Goal: Information Seeking & Learning: Learn about a topic

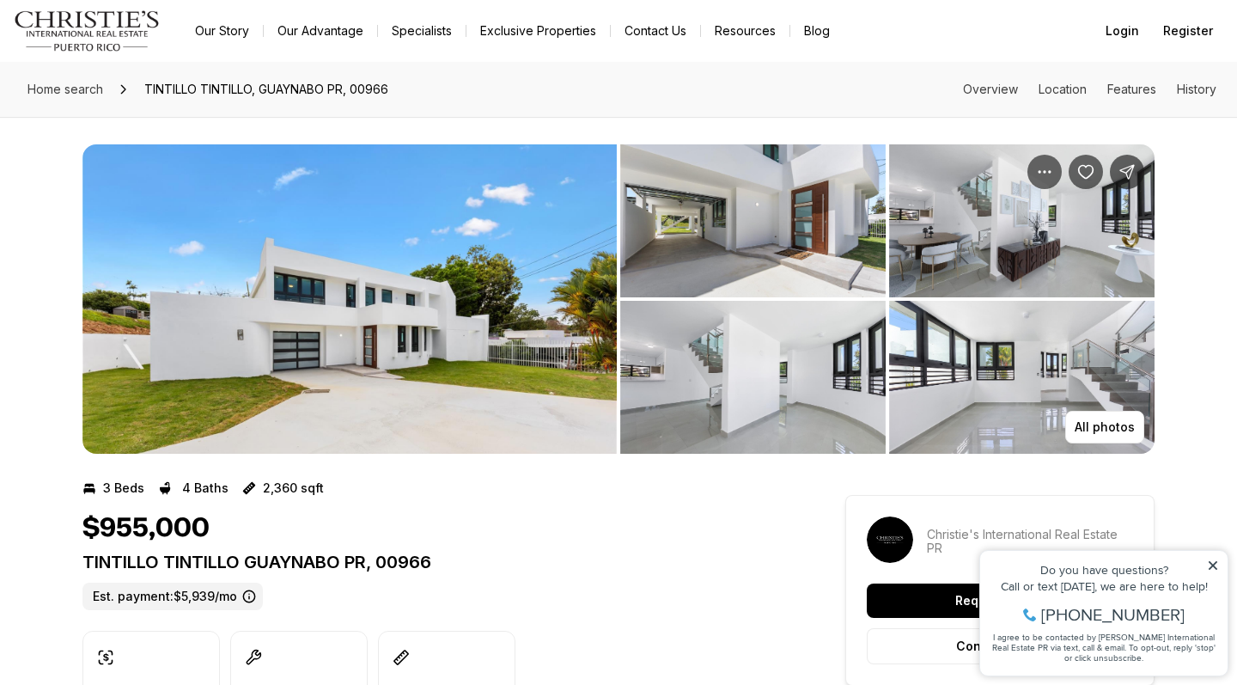
click at [511, 231] on img "View image gallery" at bounding box center [349, 298] width 534 height 309
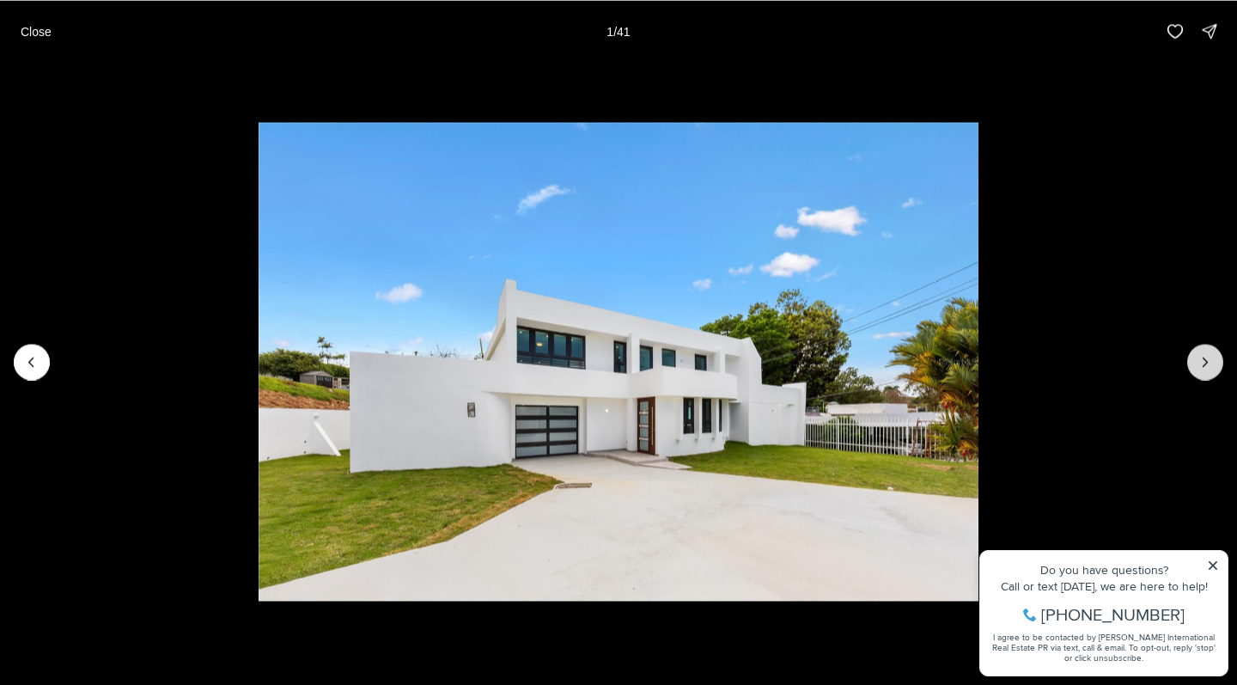
click at [1203, 367] on icon "Next slide" at bounding box center [1205, 361] width 17 height 17
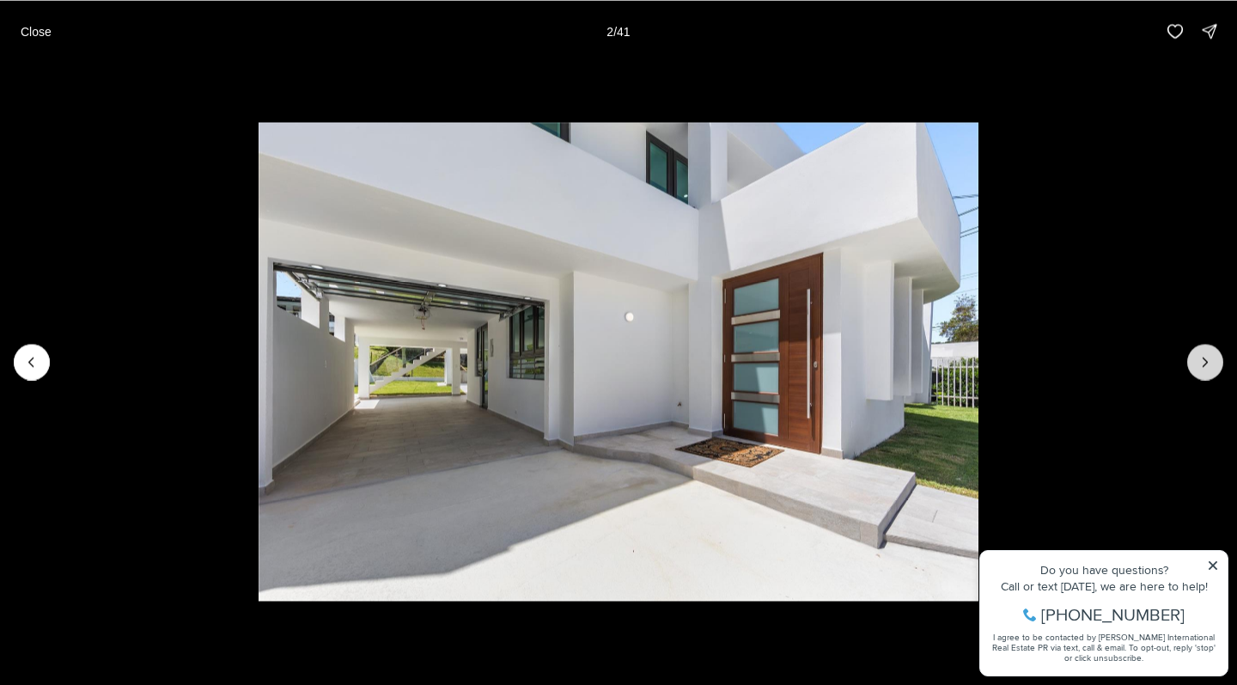
click at [1203, 367] on icon "Next slide" at bounding box center [1205, 361] width 17 height 17
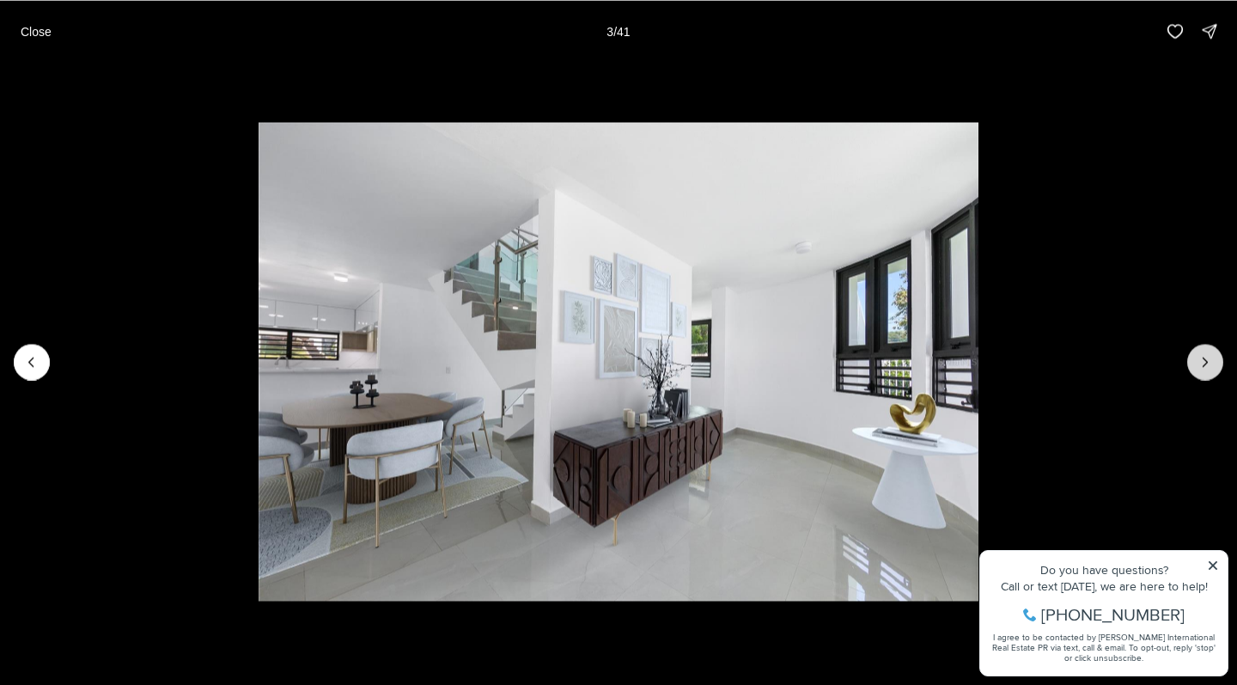
click at [1203, 367] on icon "Next slide" at bounding box center [1205, 361] width 17 height 17
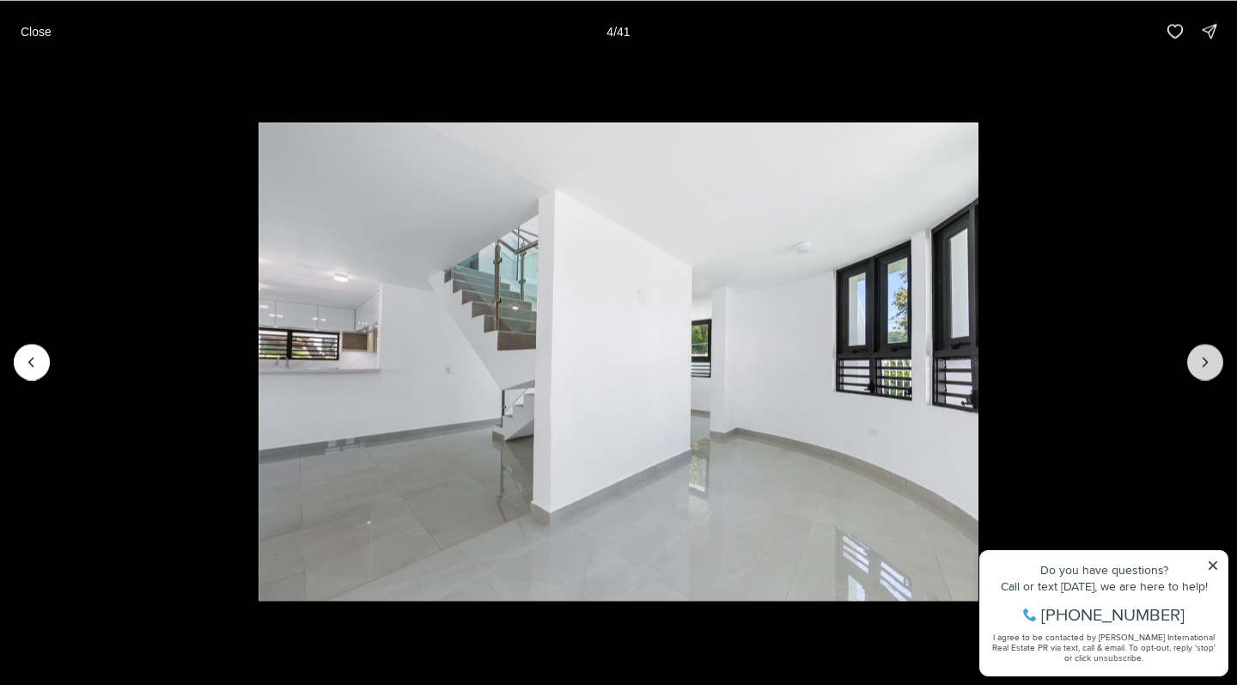
click at [1203, 367] on icon "Next slide" at bounding box center [1205, 361] width 17 height 17
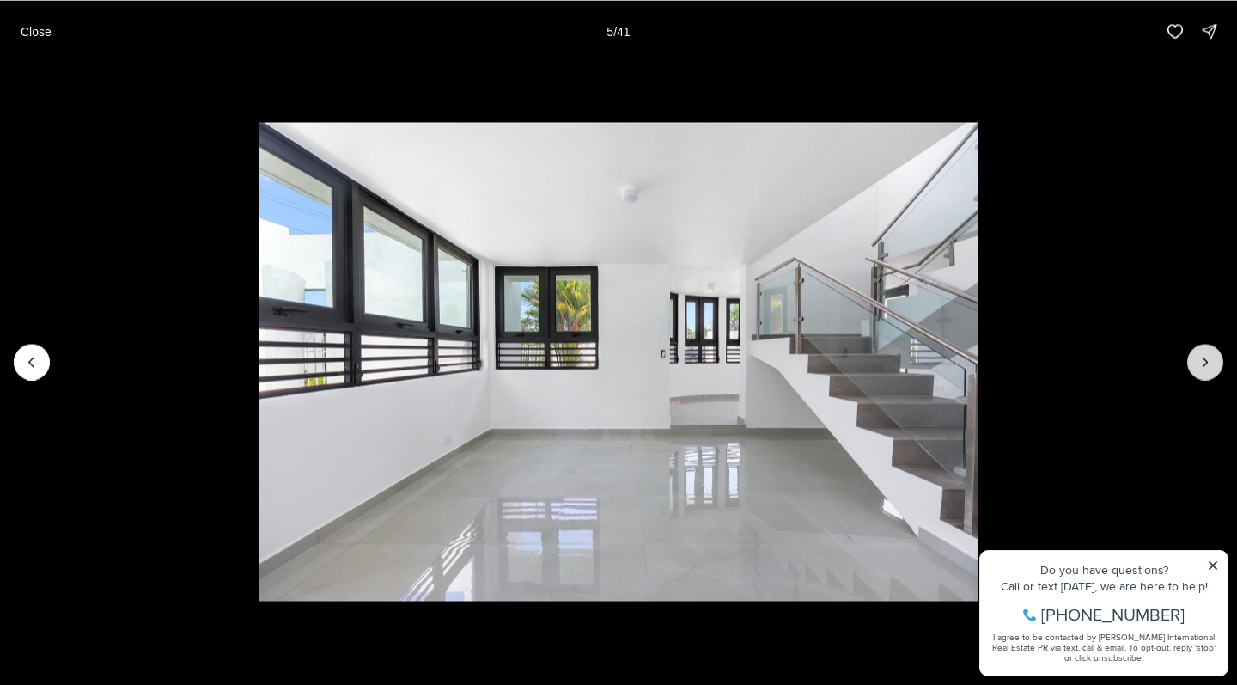
click at [1203, 367] on icon "Next slide" at bounding box center [1205, 361] width 17 height 17
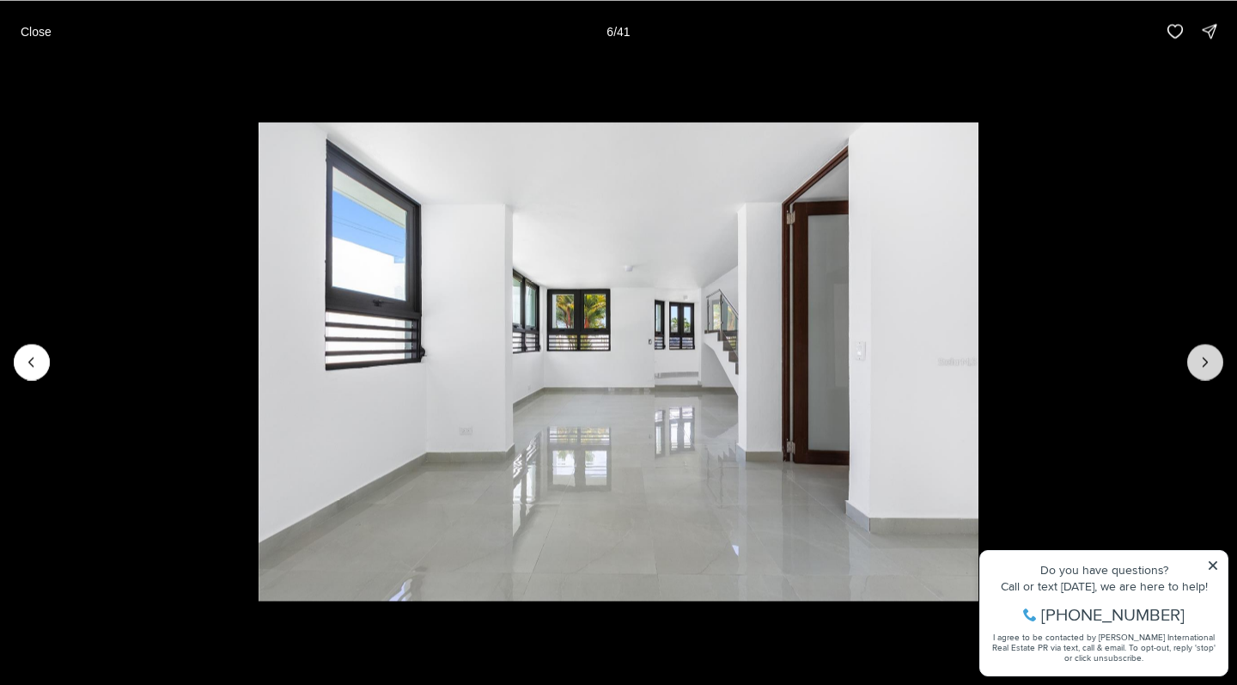
click at [1203, 367] on icon "Next slide" at bounding box center [1205, 361] width 17 height 17
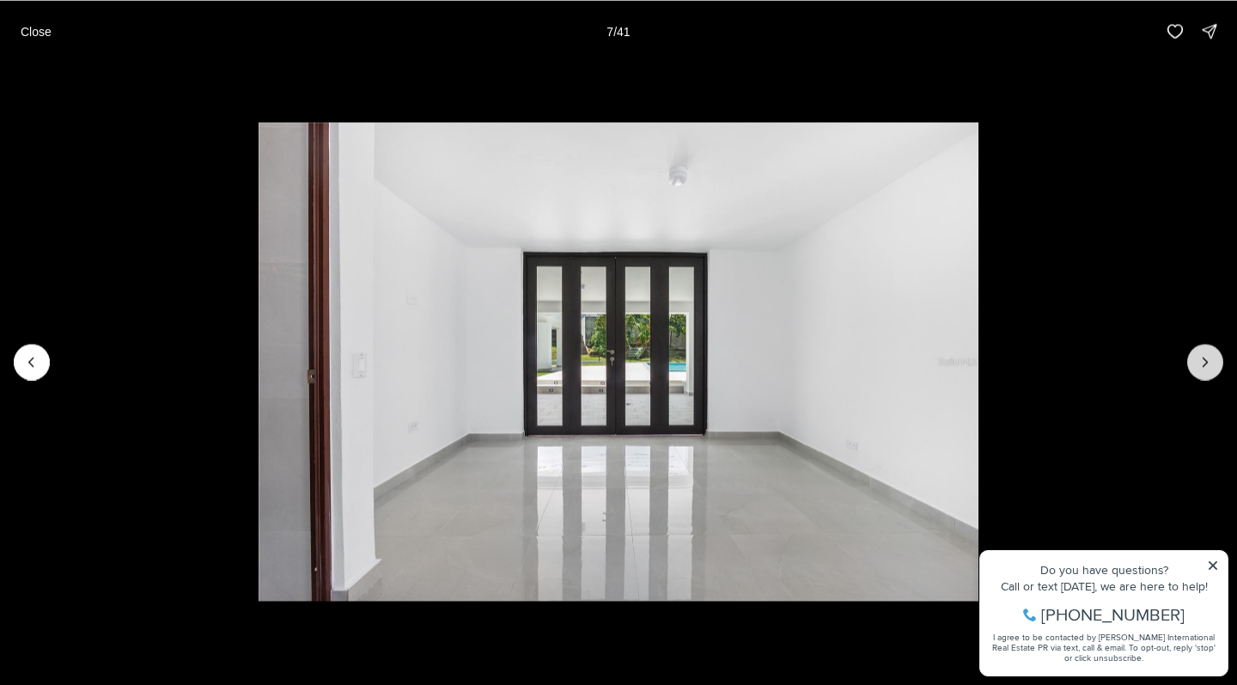
click at [1203, 367] on icon "Next slide" at bounding box center [1205, 361] width 17 height 17
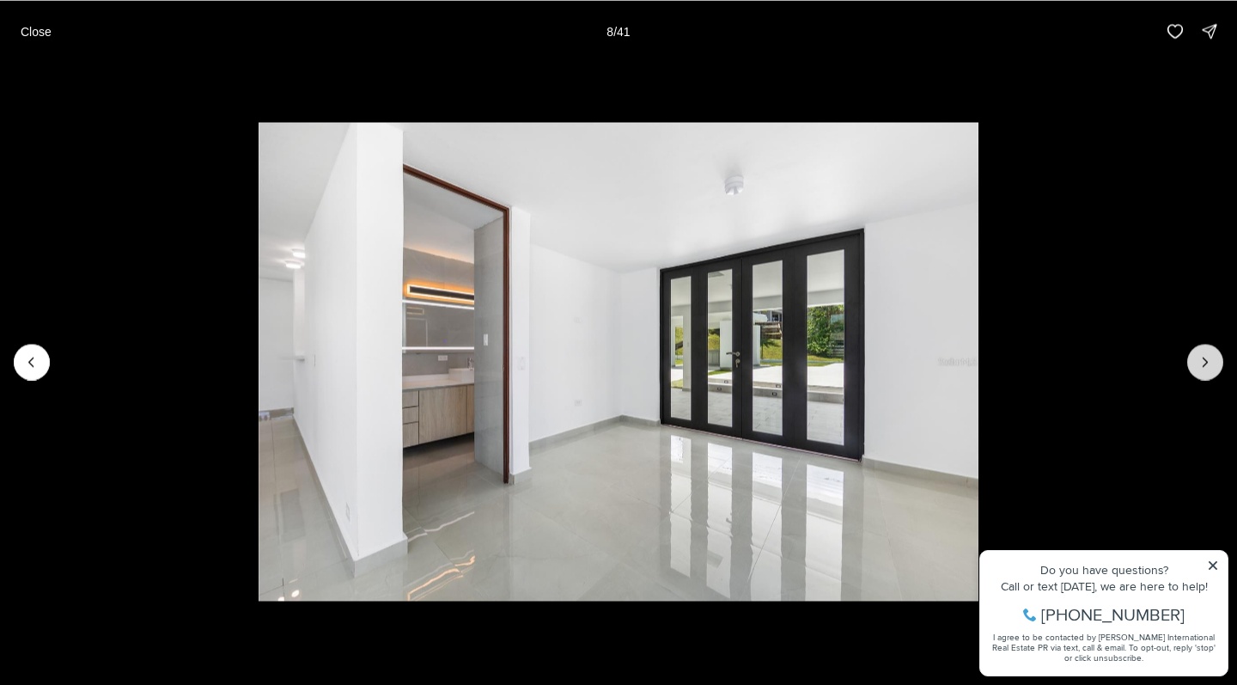
click at [1203, 367] on icon "Next slide" at bounding box center [1205, 361] width 17 height 17
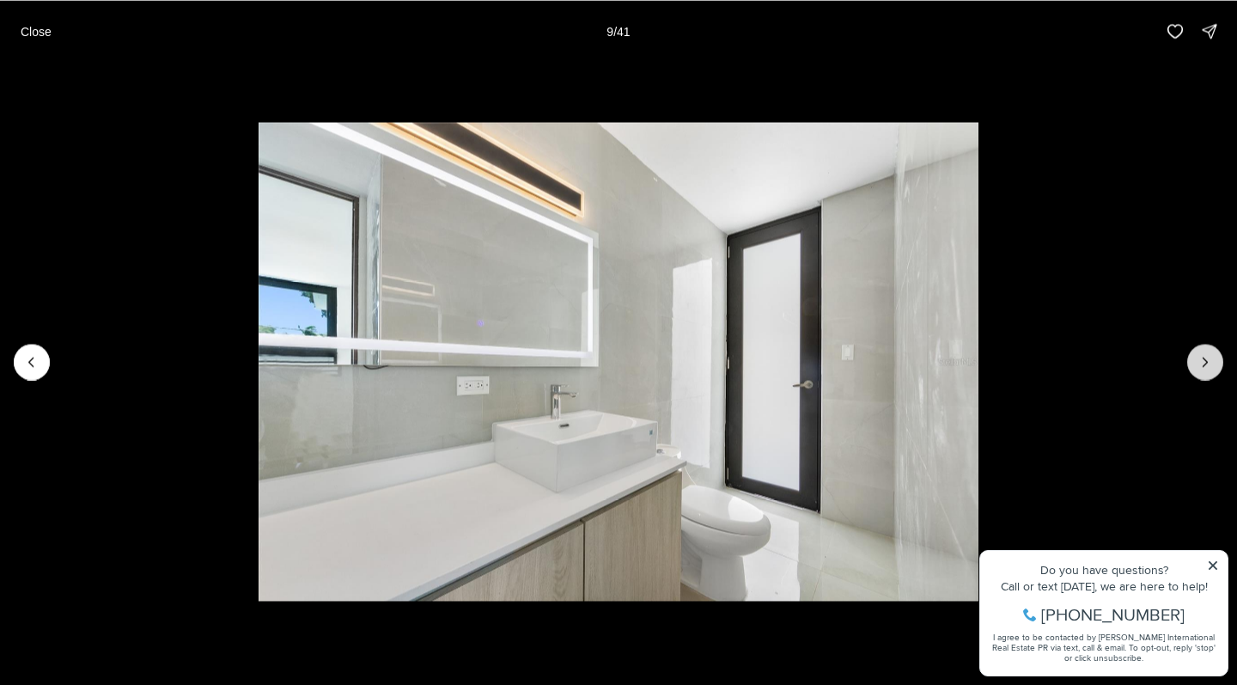
click at [1203, 367] on icon "Next slide" at bounding box center [1205, 361] width 17 height 17
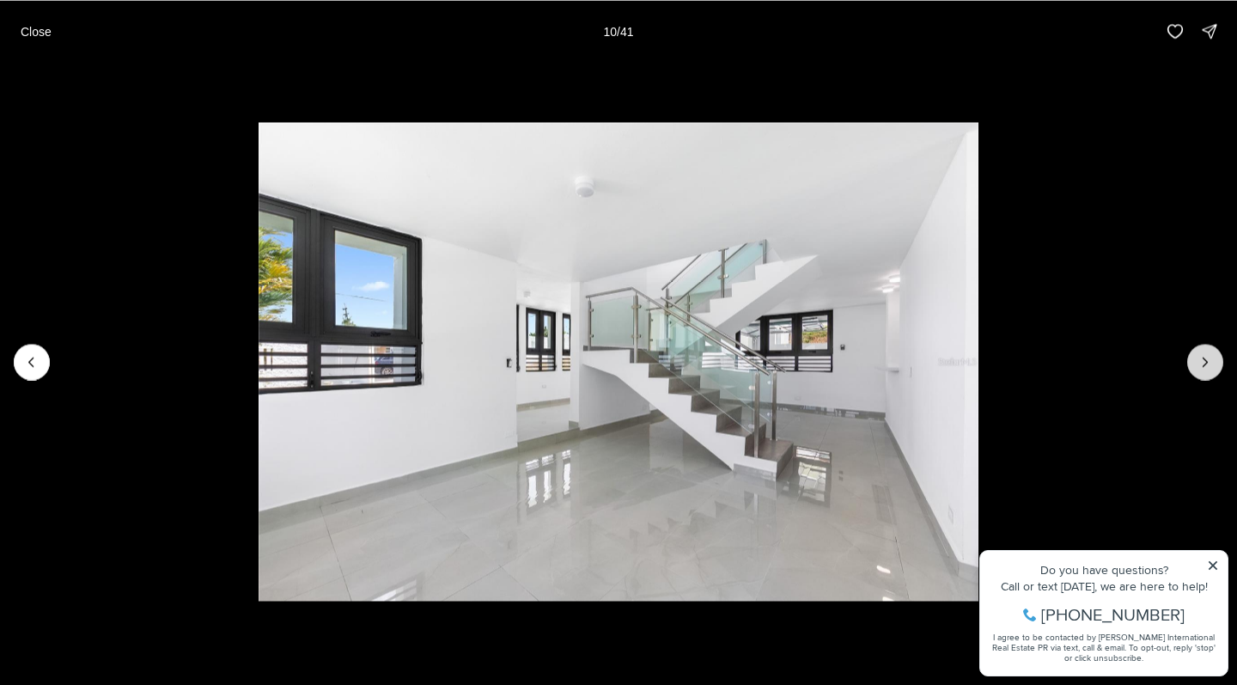
click at [1203, 367] on icon "Next slide" at bounding box center [1205, 361] width 17 height 17
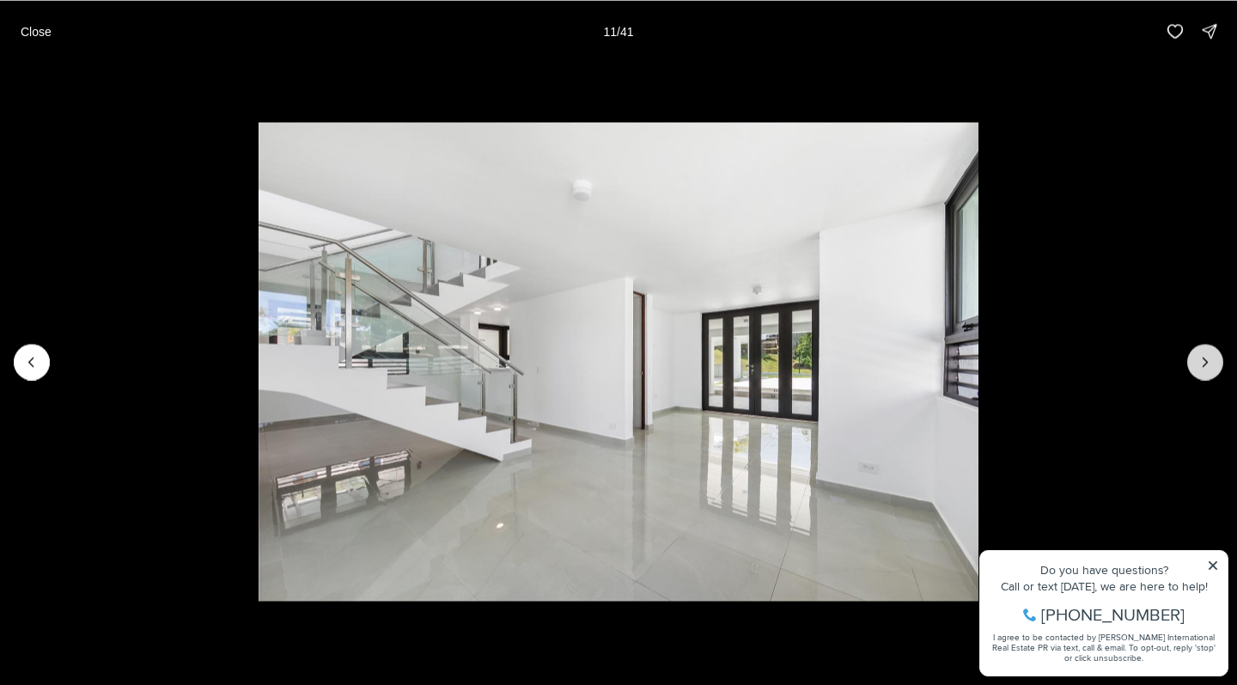
click at [1203, 367] on icon "Next slide" at bounding box center [1205, 361] width 17 height 17
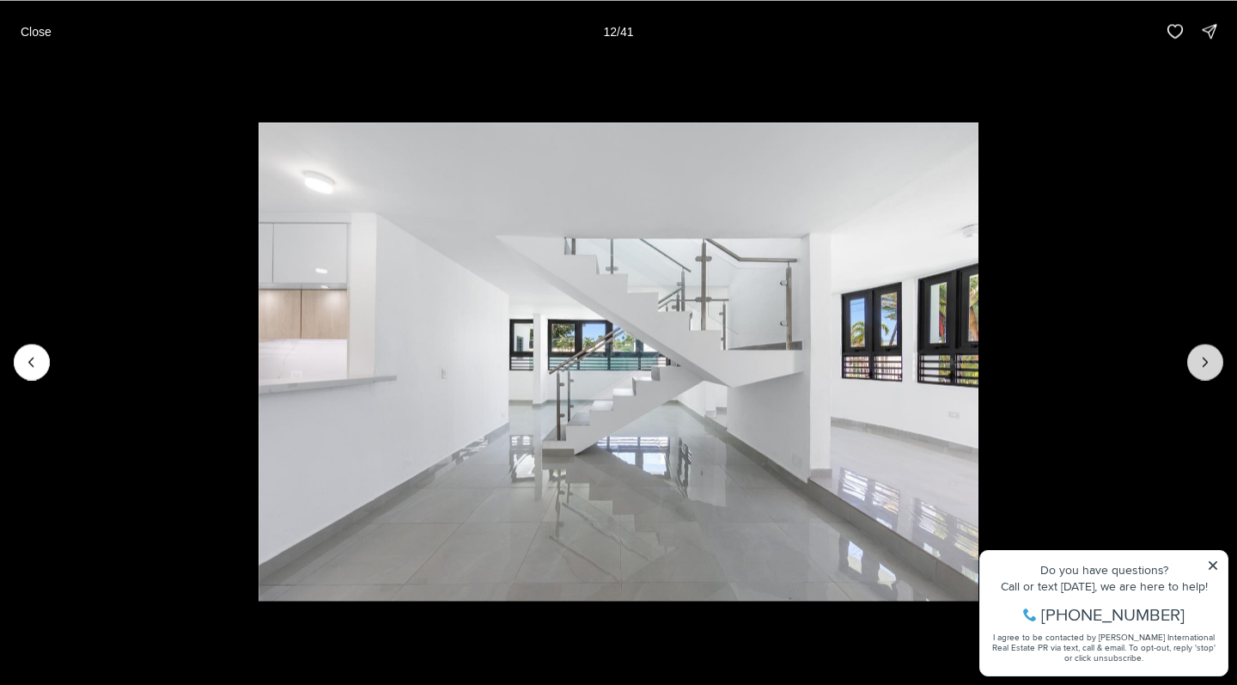
click at [1203, 367] on icon "Next slide" at bounding box center [1205, 361] width 17 height 17
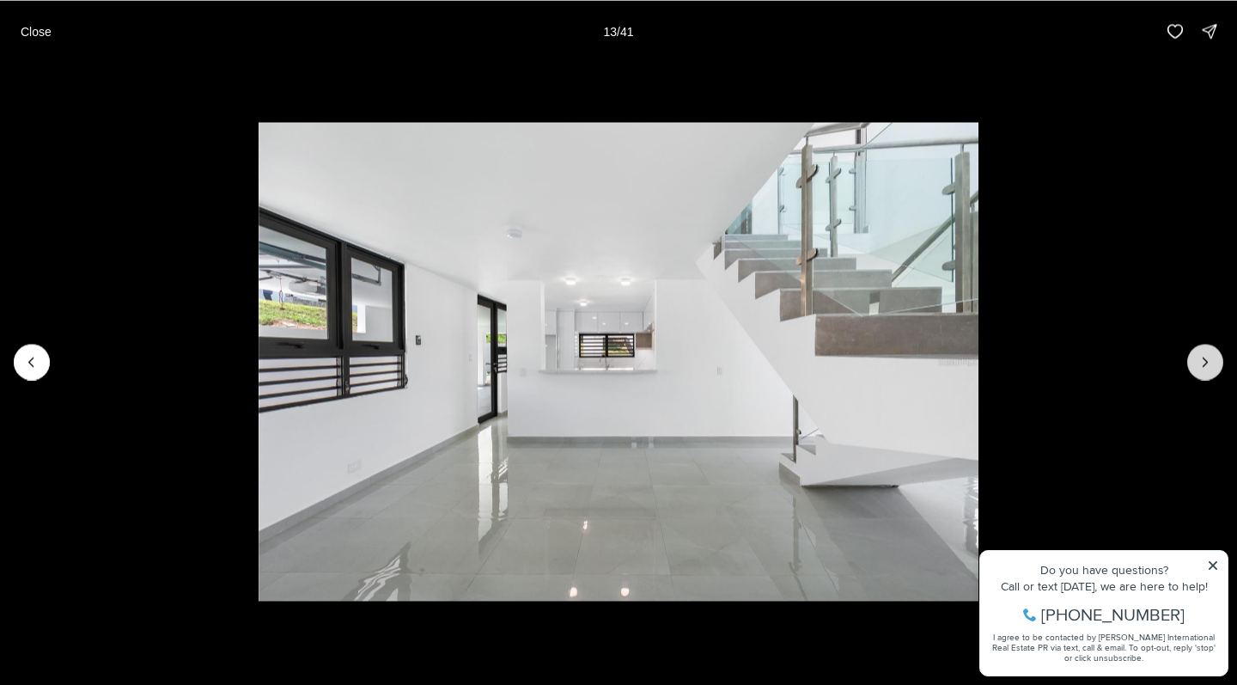
click at [1203, 367] on icon "Next slide" at bounding box center [1205, 361] width 17 height 17
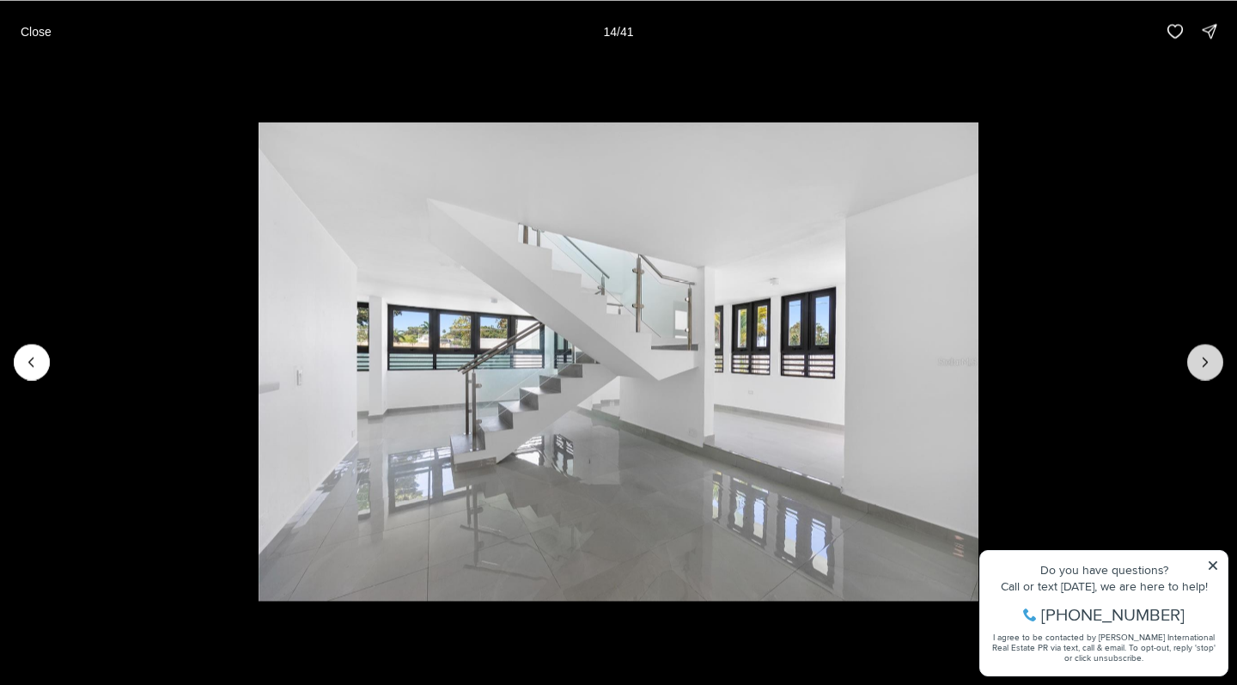
click at [1203, 367] on icon "Next slide" at bounding box center [1205, 361] width 17 height 17
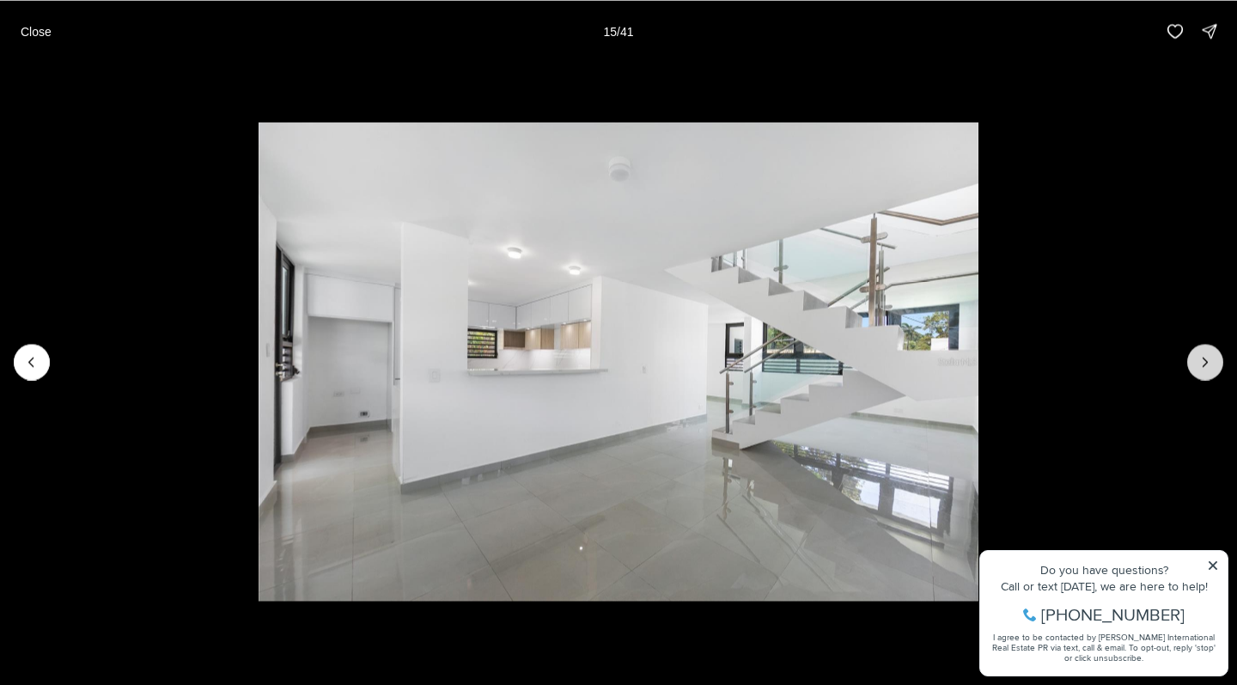
click at [1203, 367] on icon "Next slide" at bounding box center [1205, 361] width 17 height 17
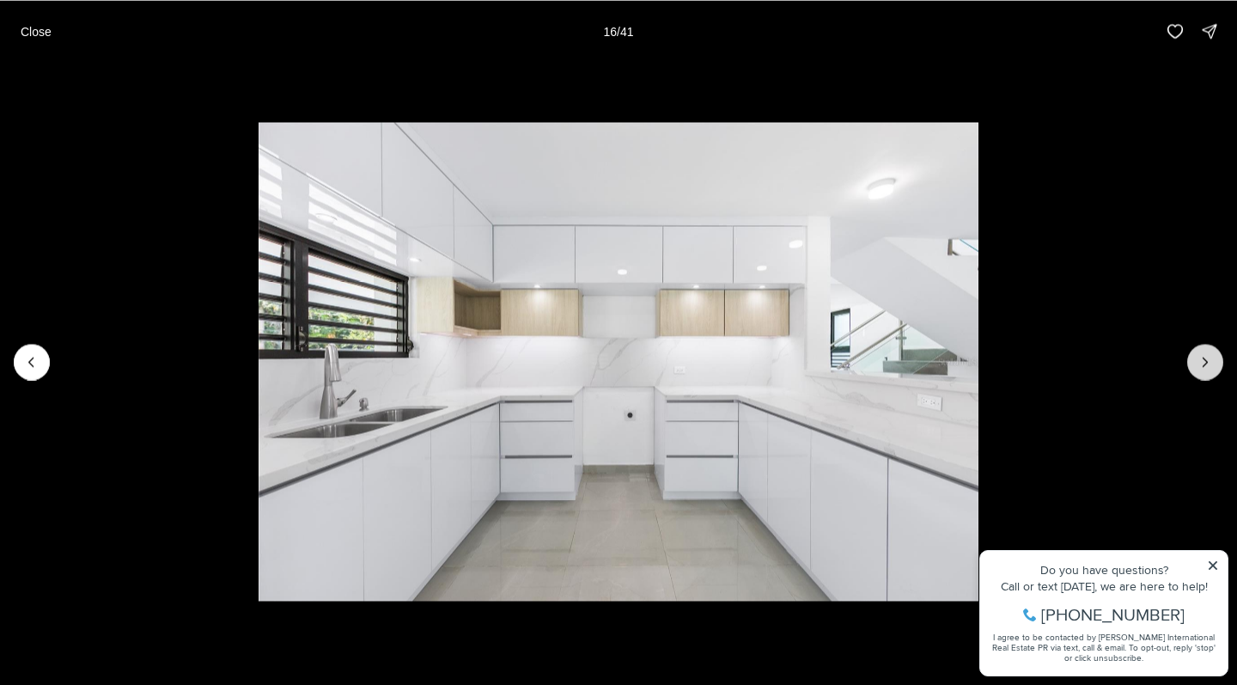
click at [1203, 367] on icon "Next slide" at bounding box center [1205, 361] width 17 height 17
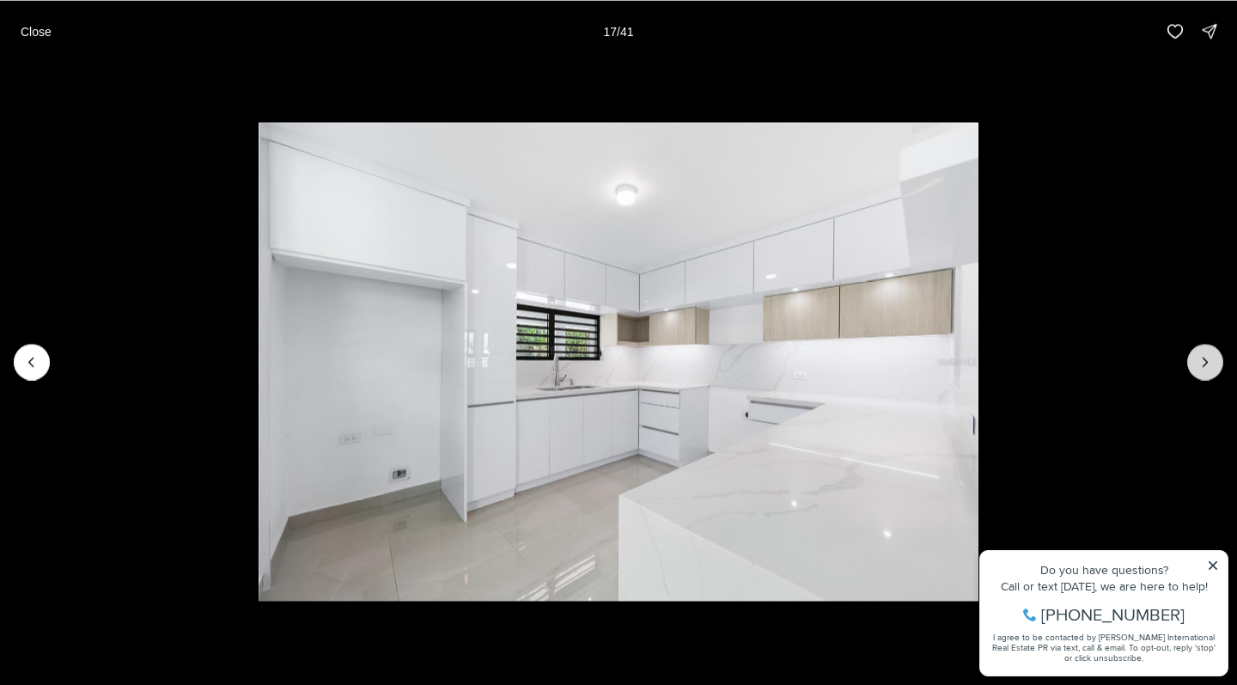
click at [1203, 367] on icon "Next slide" at bounding box center [1205, 361] width 17 height 17
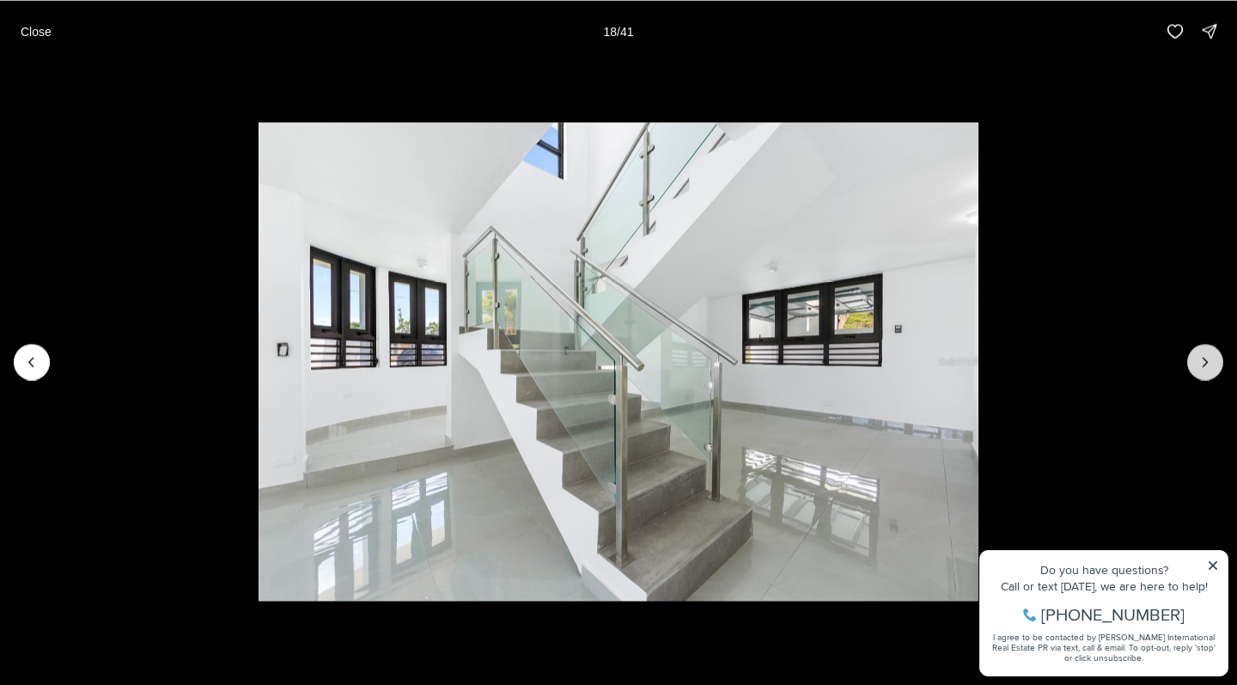
click at [1203, 367] on icon "Next slide" at bounding box center [1205, 361] width 17 height 17
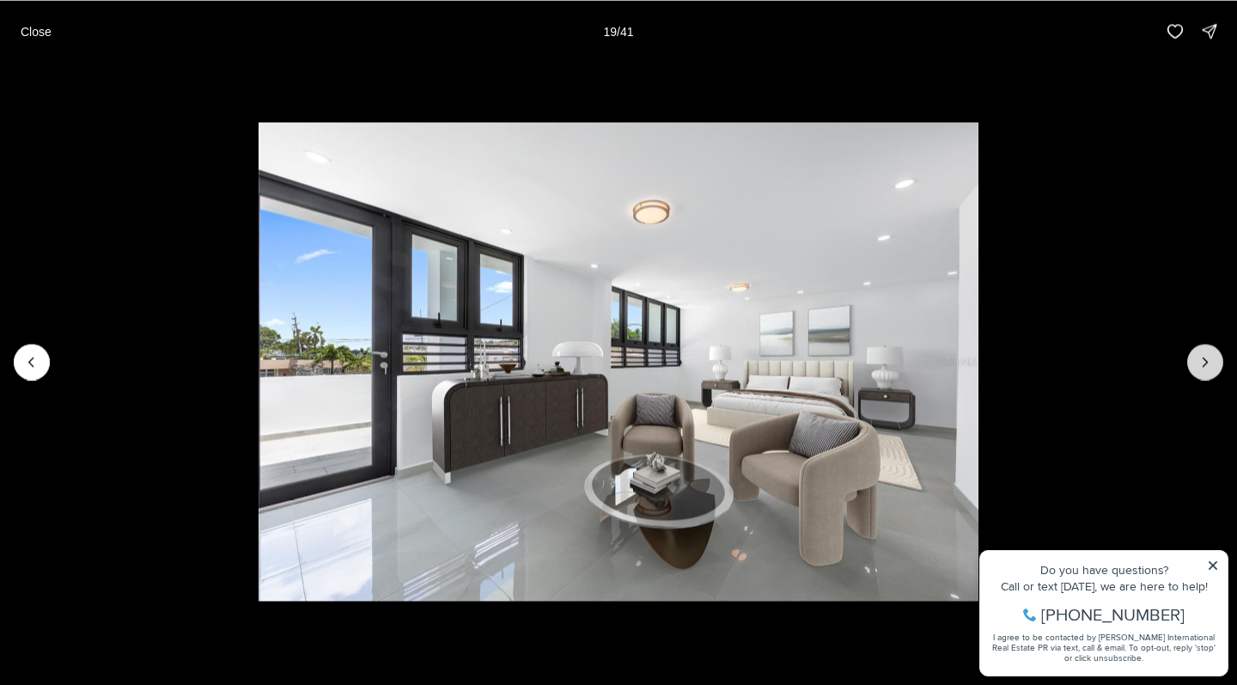
click at [1203, 367] on icon "Next slide" at bounding box center [1205, 361] width 17 height 17
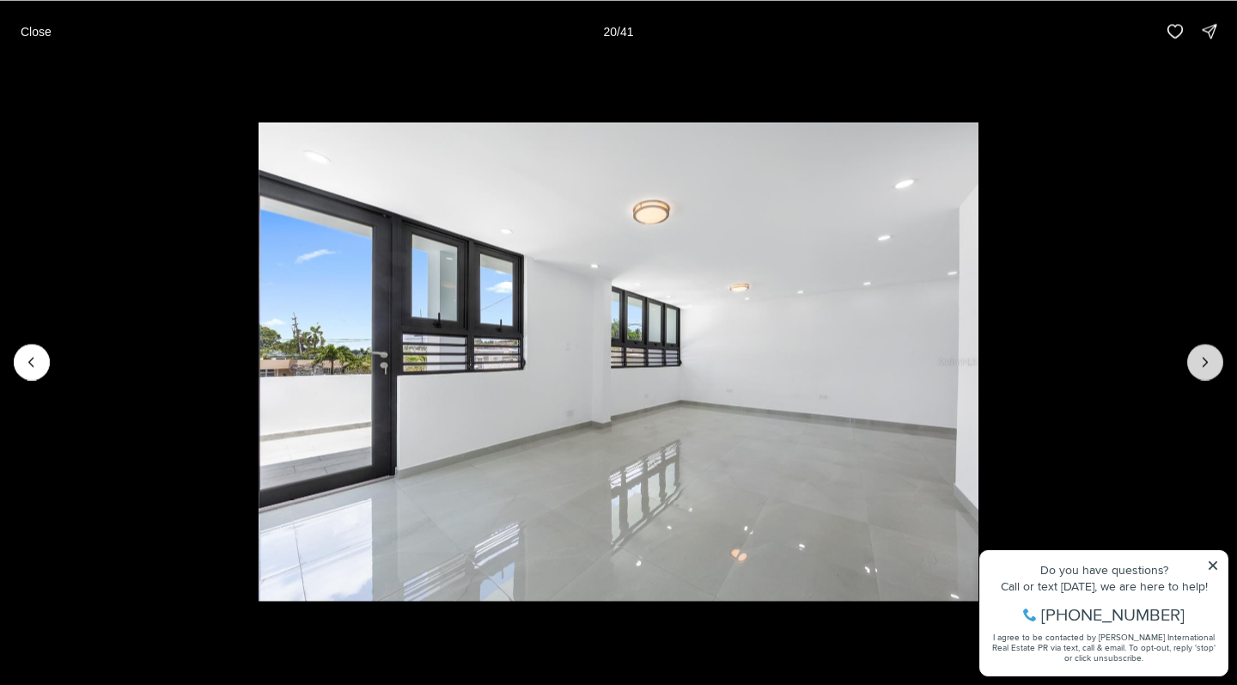
click at [1203, 367] on icon "Next slide" at bounding box center [1205, 361] width 17 height 17
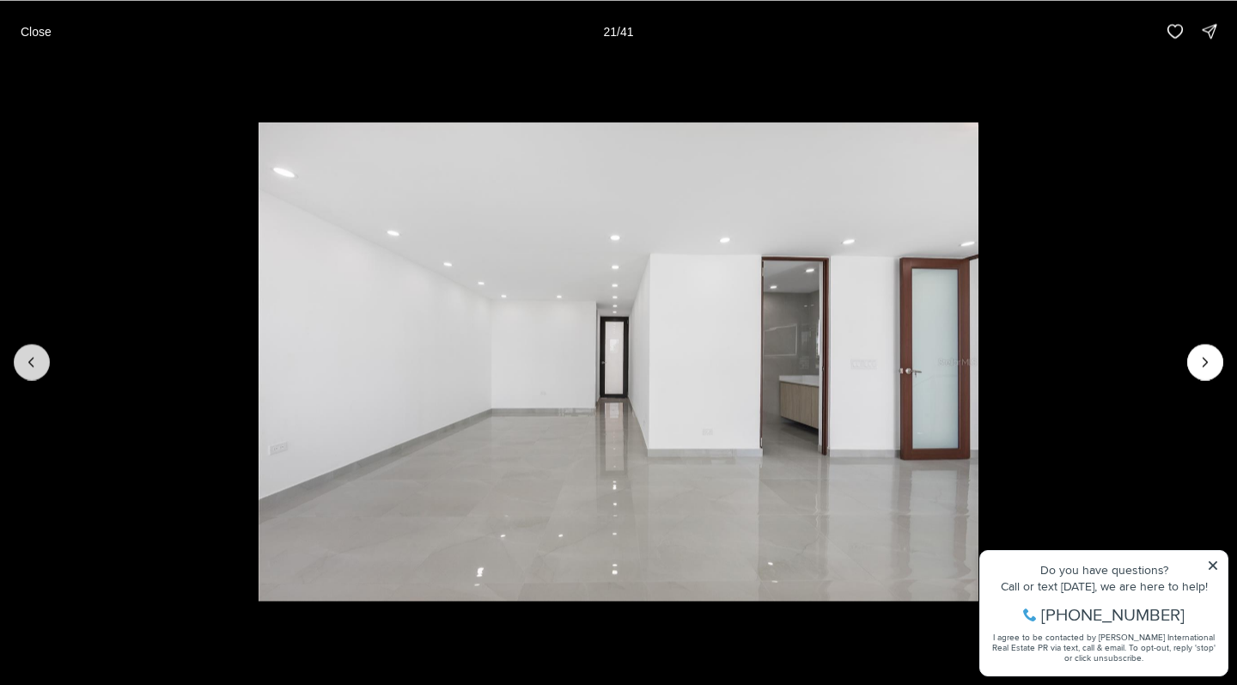
click at [48, 361] on button "Previous slide" at bounding box center [32, 362] width 36 height 36
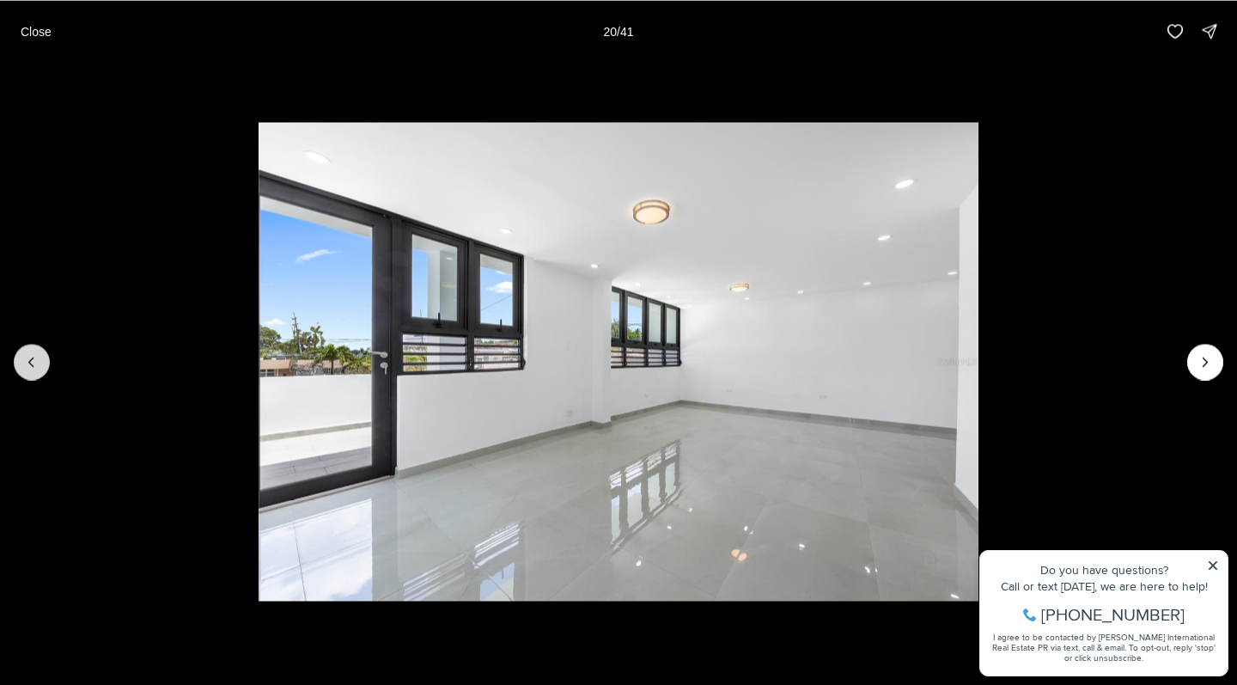
click at [48, 362] on button "Previous slide" at bounding box center [32, 362] width 36 height 36
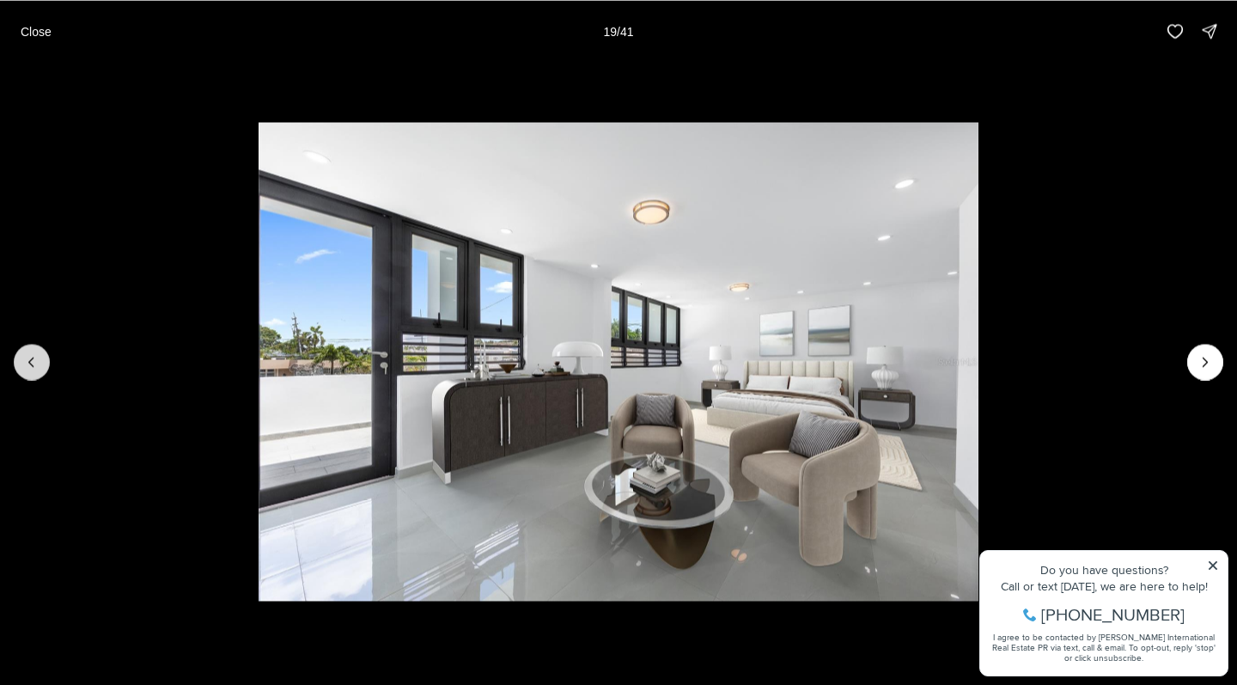
click at [49, 362] on button "Previous slide" at bounding box center [32, 362] width 36 height 36
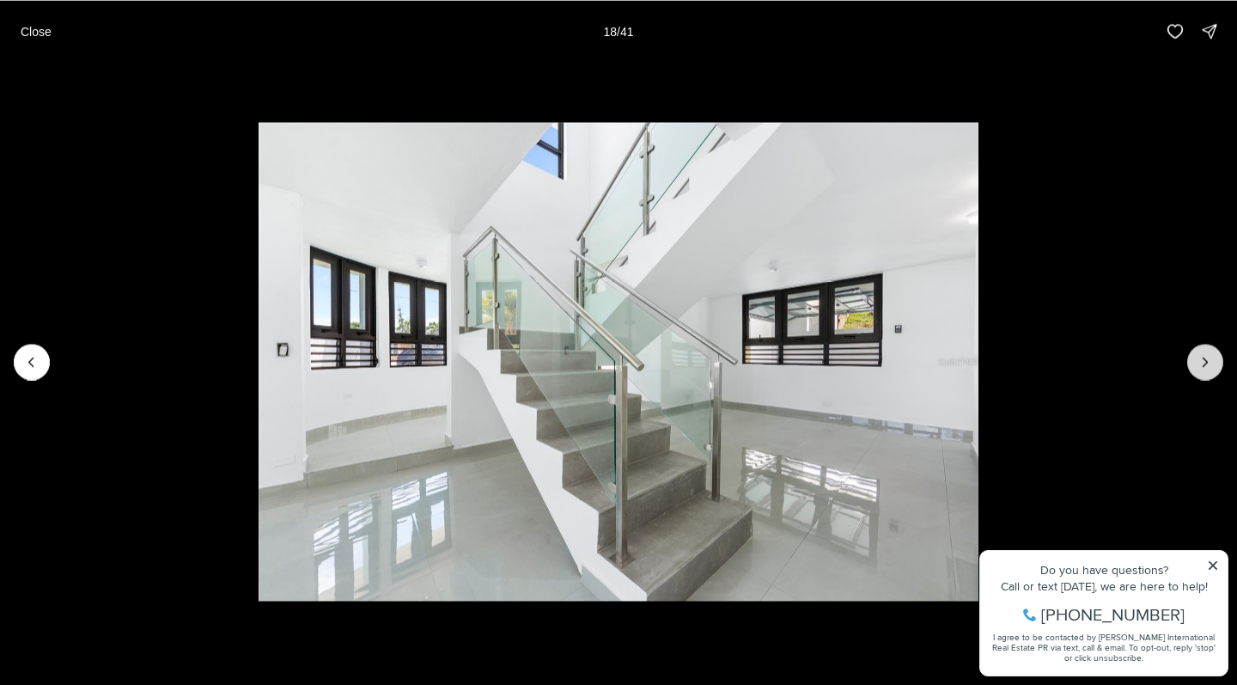
click at [1223, 362] on button "Next slide" at bounding box center [1205, 362] width 36 height 36
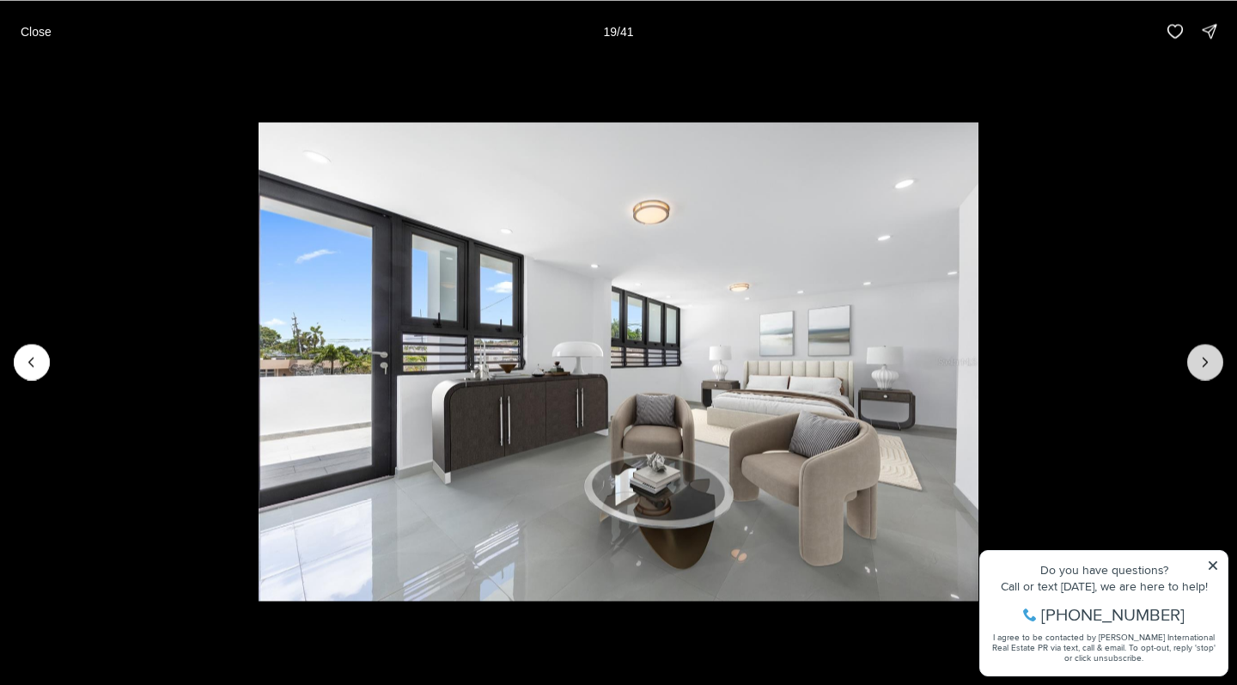
click at [1223, 362] on button "Next slide" at bounding box center [1205, 362] width 36 height 36
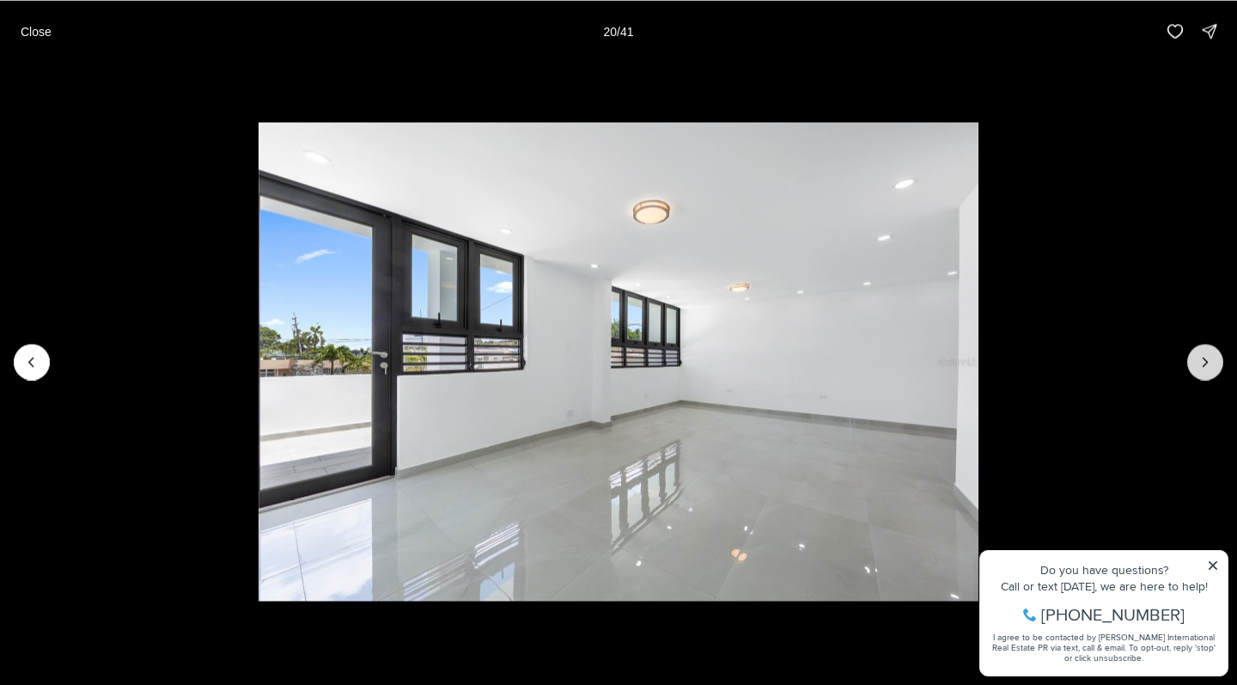
click at [1223, 362] on button "Next slide" at bounding box center [1205, 362] width 36 height 36
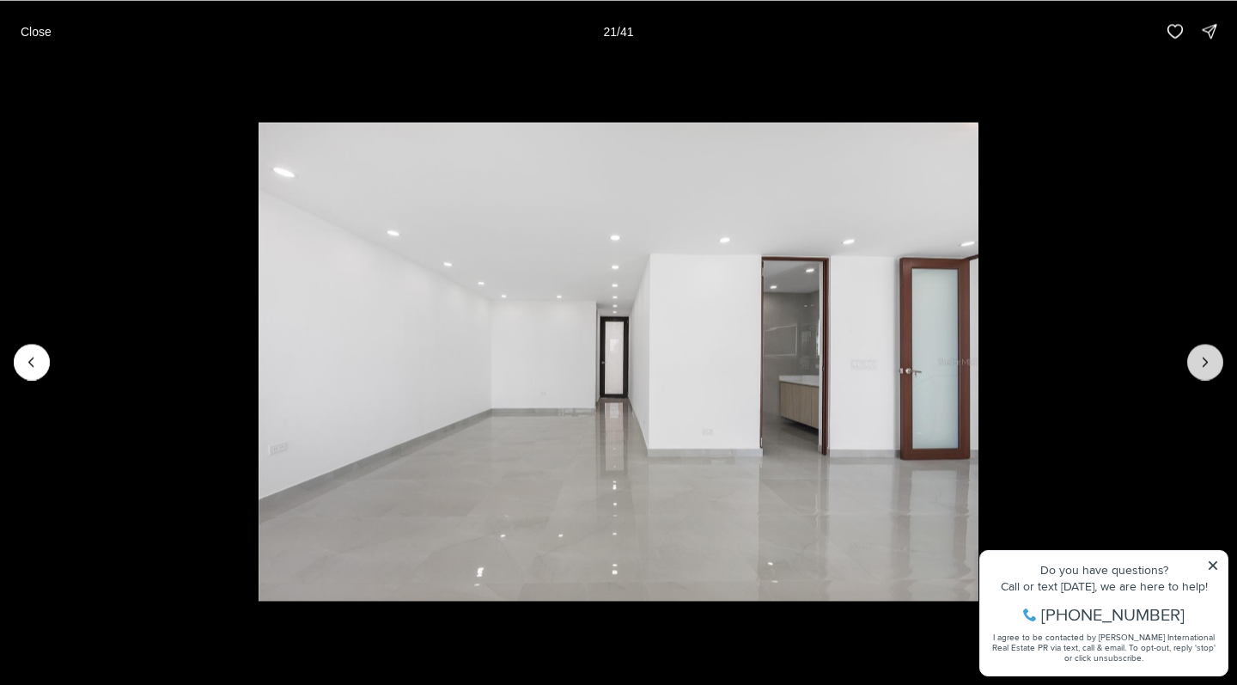
click at [1223, 362] on button "Next slide" at bounding box center [1205, 362] width 36 height 36
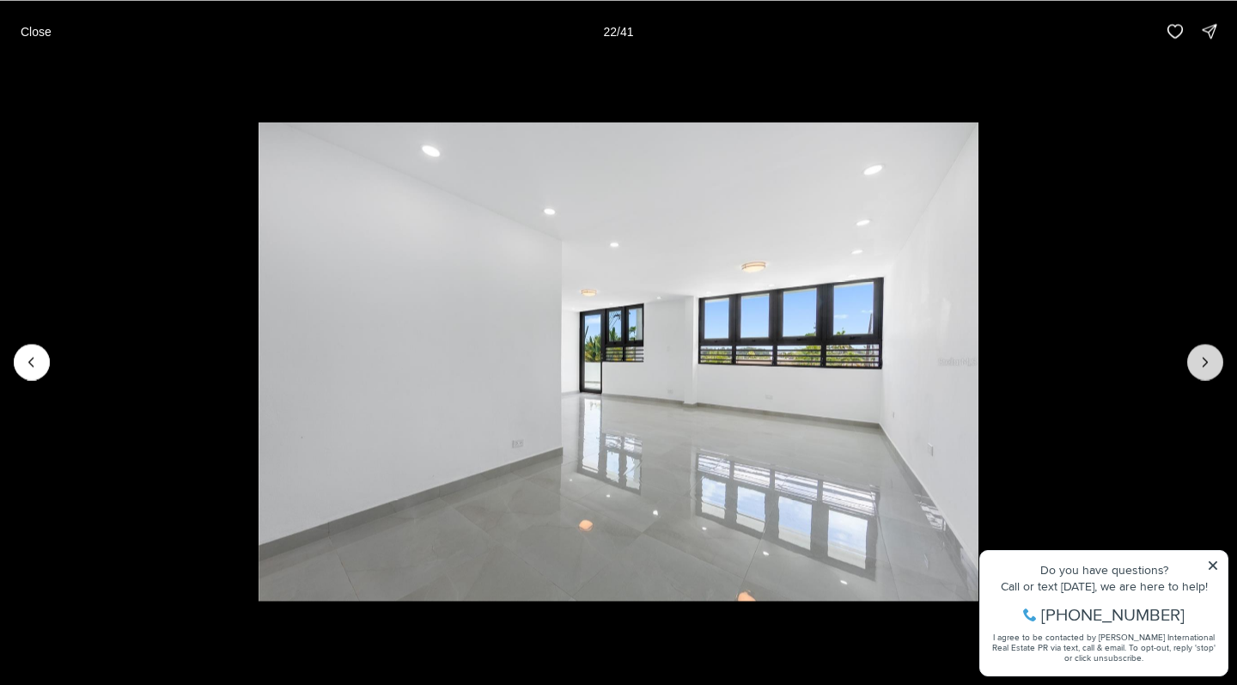
click at [1223, 362] on button "Next slide" at bounding box center [1205, 362] width 36 height 36
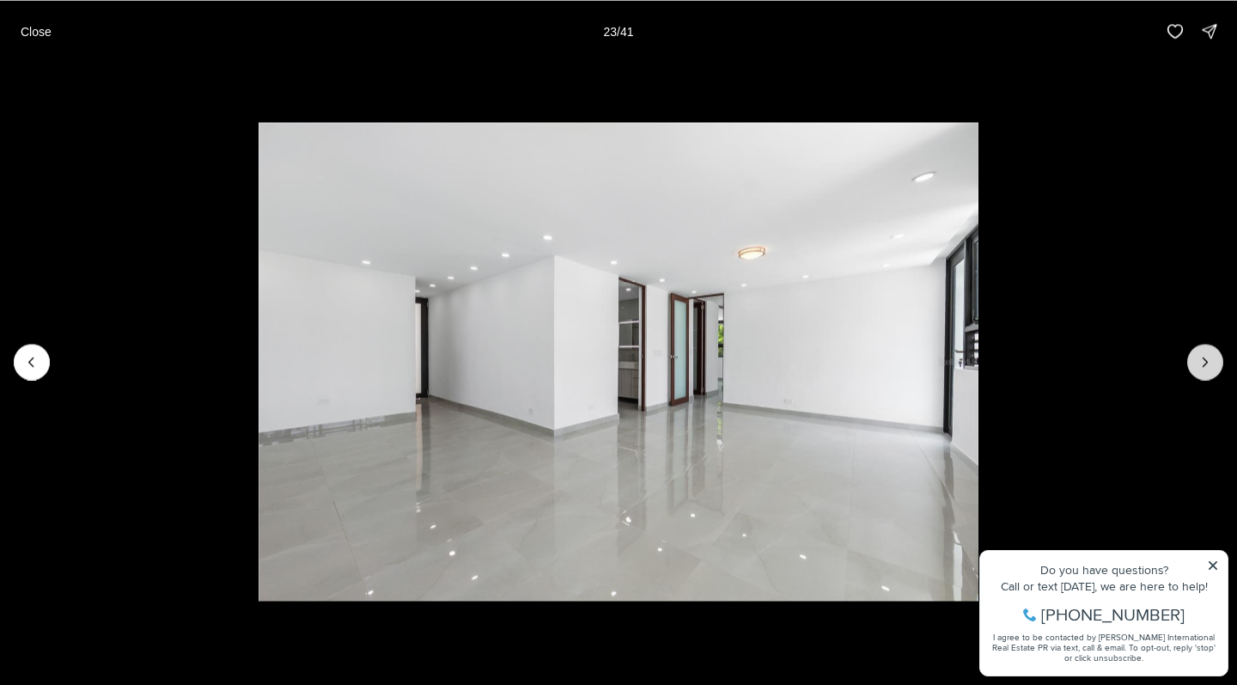
click at [1223, 362] on button "Next slide" at bounding box center [1205, 362] width 36 height 36
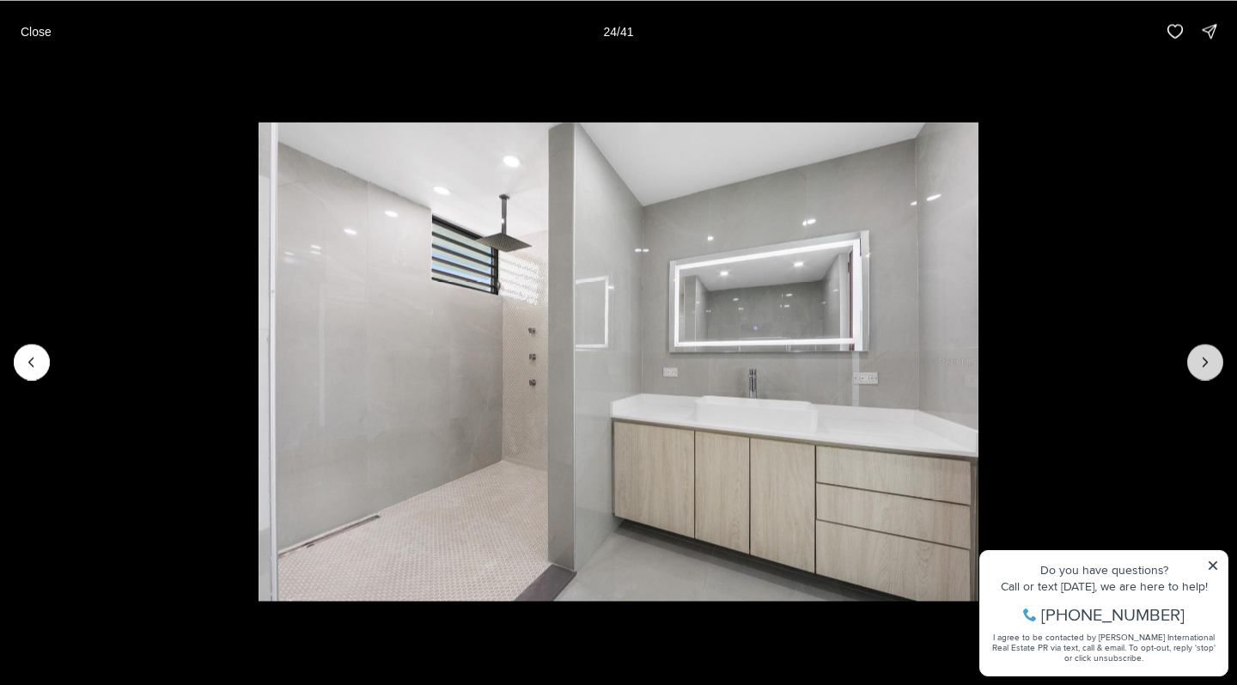
click at [1223, 362] on button "Next slide" at bounding box center [1205, 362] width 36 height 36
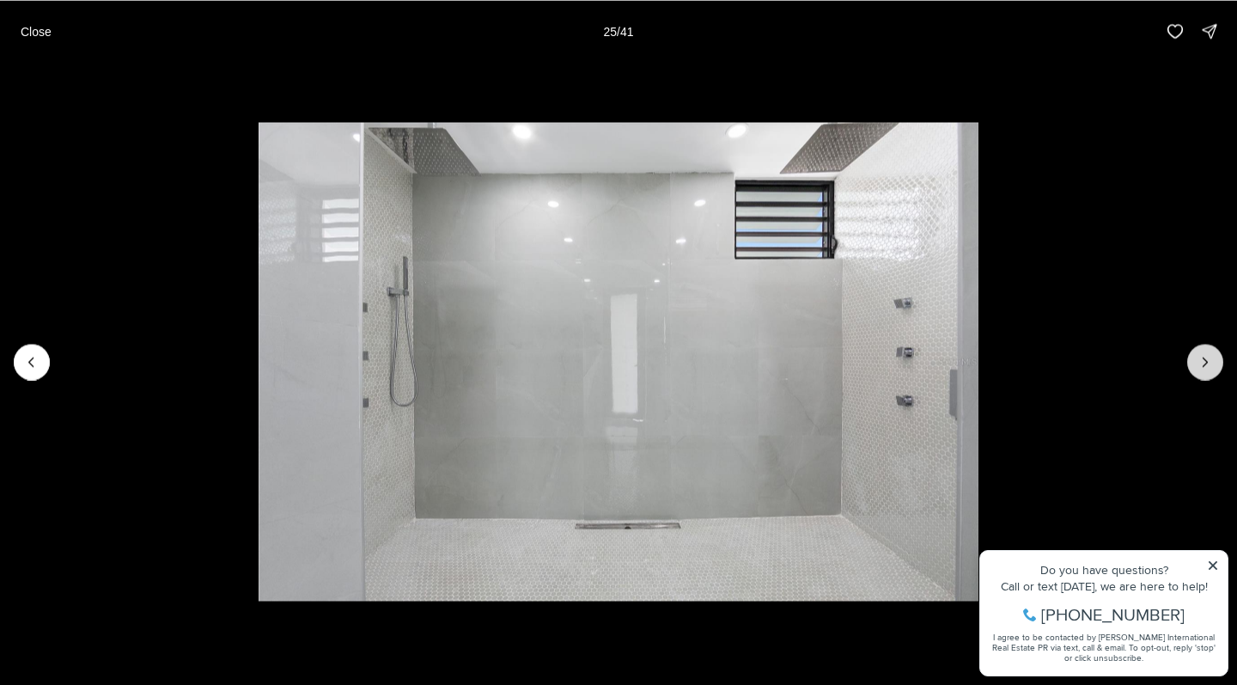
click at [1223, 362] on button "Next slide" at bounding box center [1205, 362] width 36 height 36
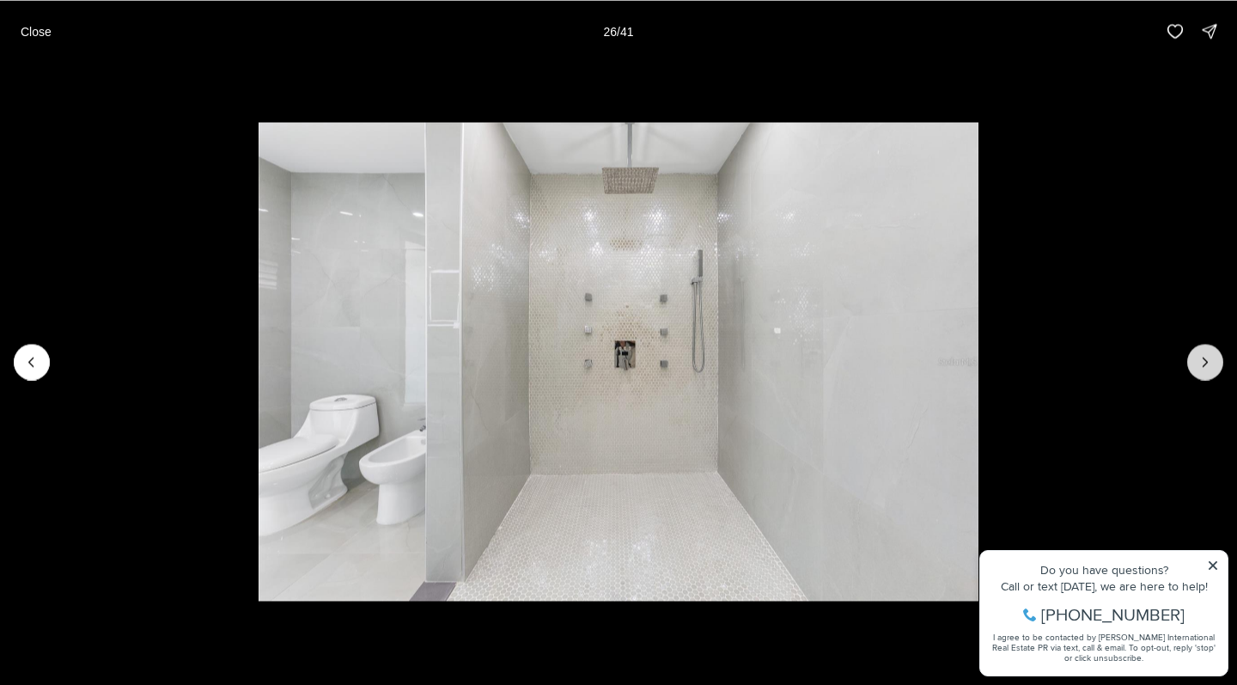
click at [1223, 362] on button "Next slide" at bounding box center [1205, 362] width 36 height 36
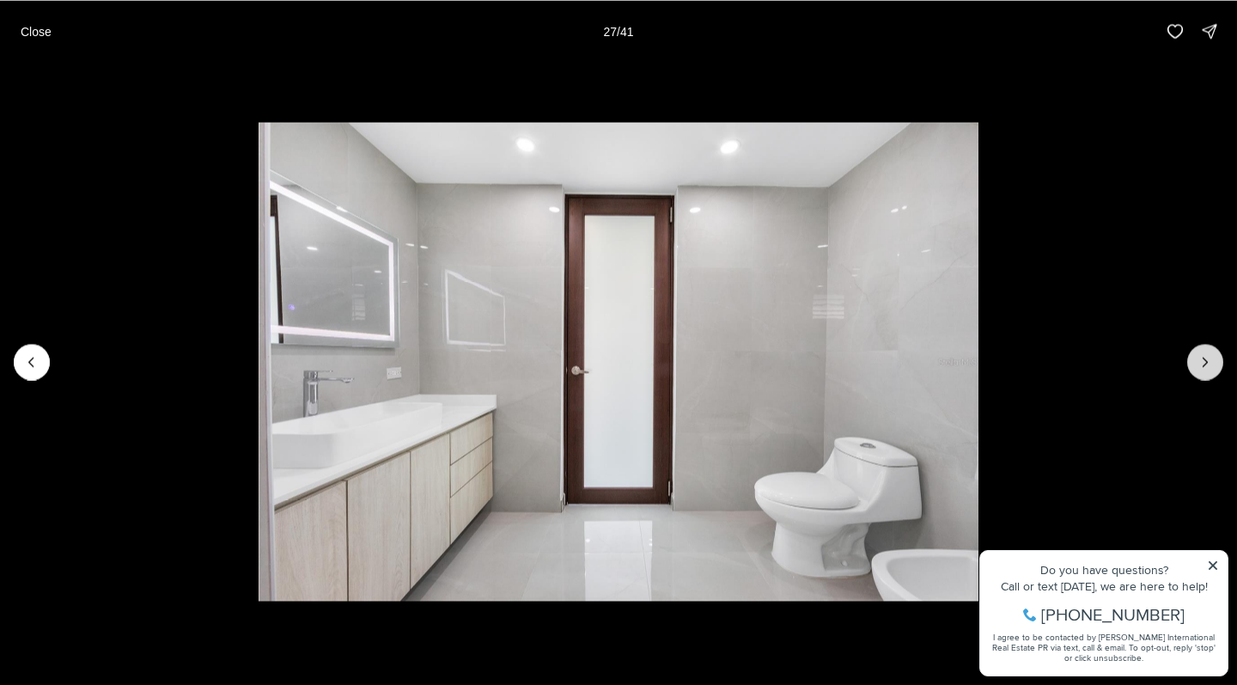
click at [1223, 362] on button "Next slide" at bounding box center [1205, 362] width 36 height 36
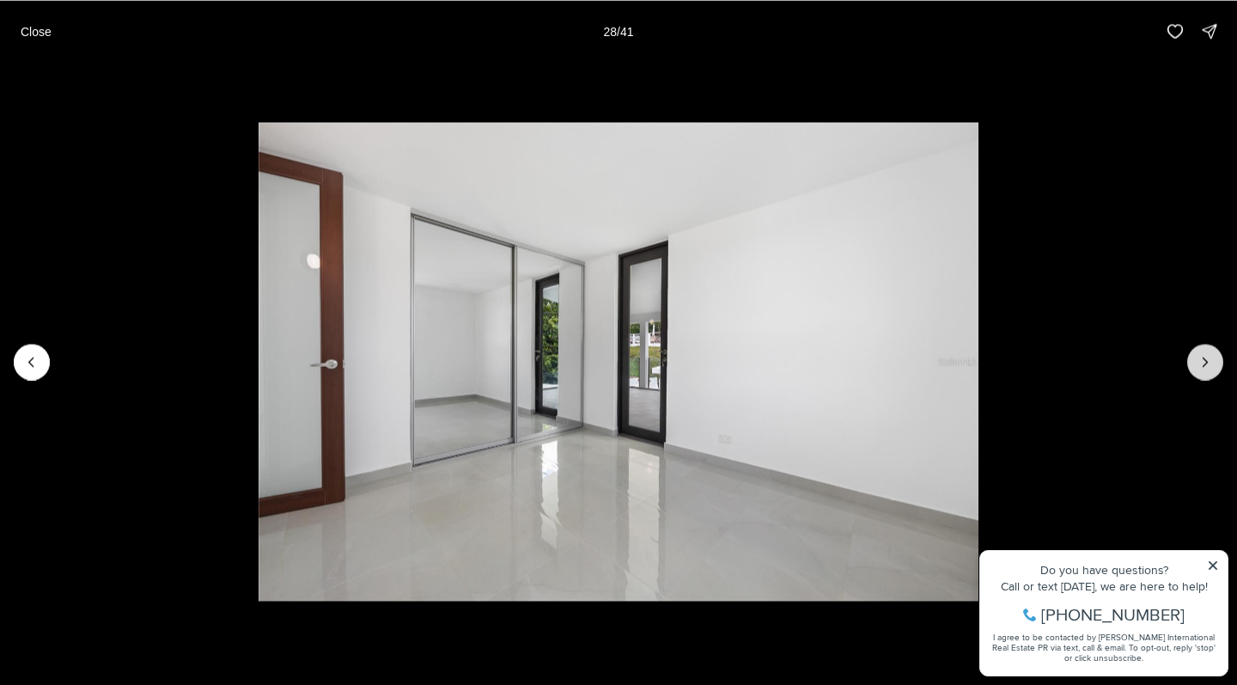
click at [1223, 362] on button "Next slide" at bounding box center [1205, 362] width 36 height 36
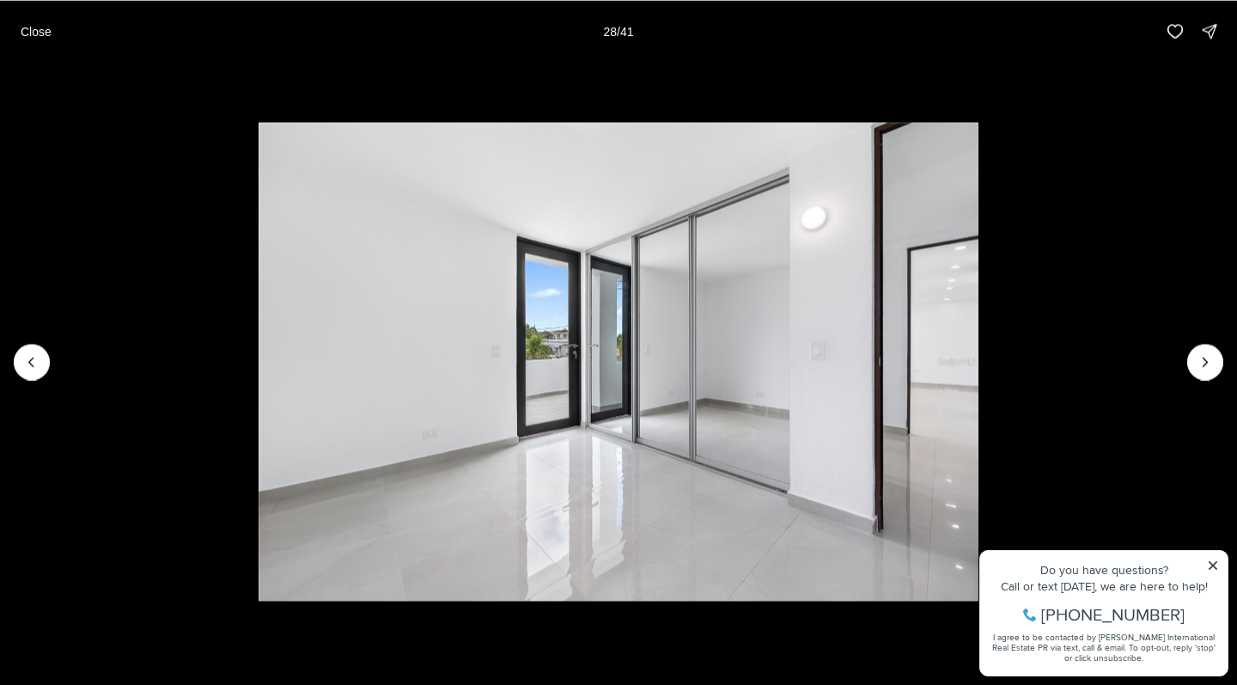
click at [978, 362] on img "29 of 41" at bounding box center [618, 361] width 719 height 479
click at [1213, 363] on icon "Next slide" at bounding box center [1205, 361] width 17 height 17
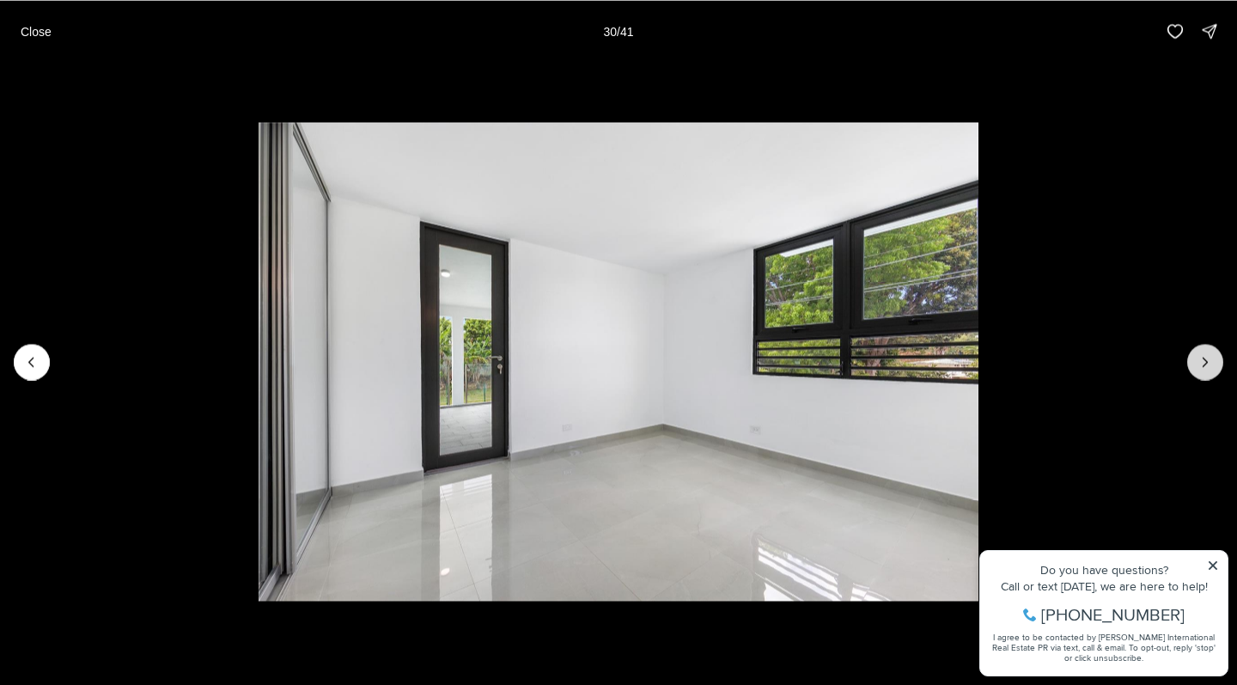
click at [1213, 363] on icon "Next slide" at bounding box center [1205, 361] width 17 height 17
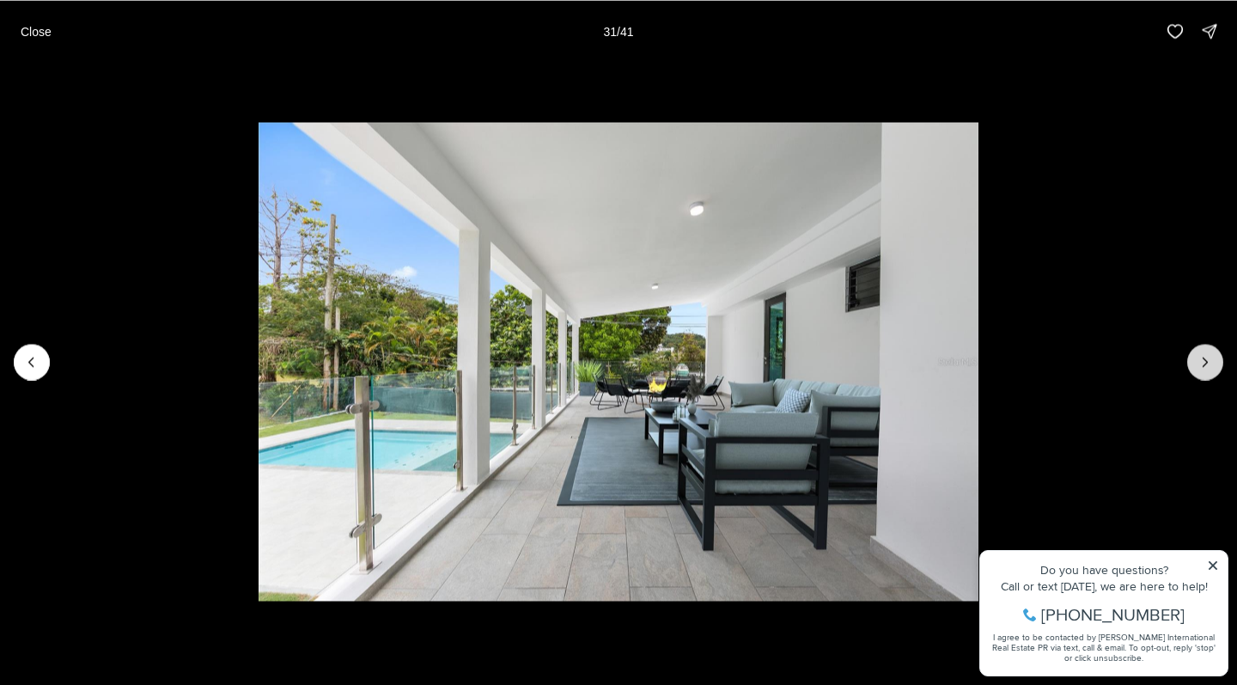
click at [1213, 364] on icon "Next slide" at bounding box center [1205, 361] width 17 height 17
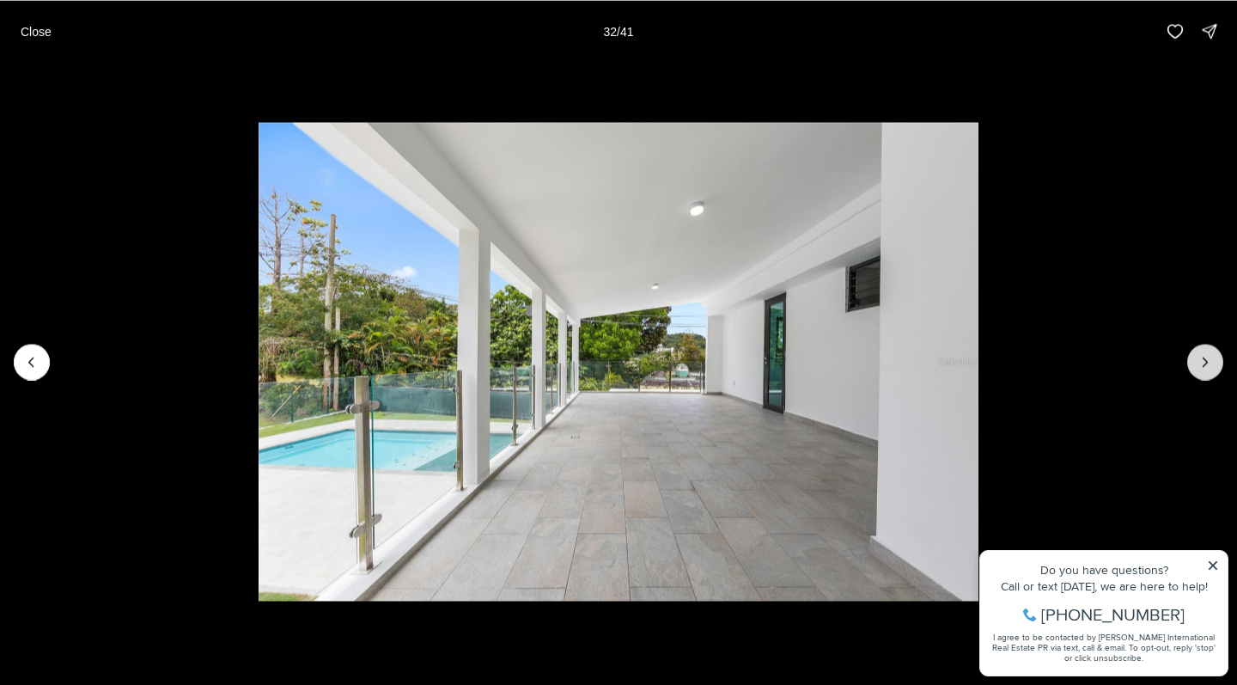
click at [1214, 366] on button "Next slide" at bounding box center [1205, 362] width 36 height 36
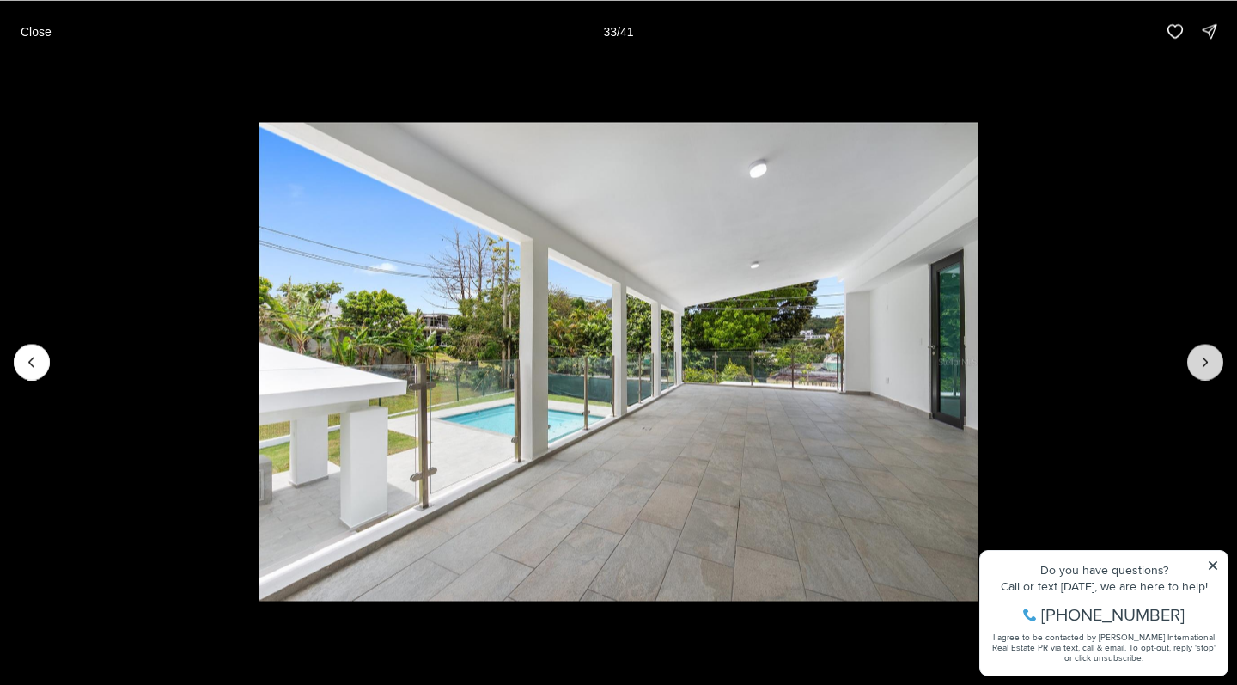
click at [1214, 366] on button "Next slide" at bounding box center [1205, 362] width 36 height 36
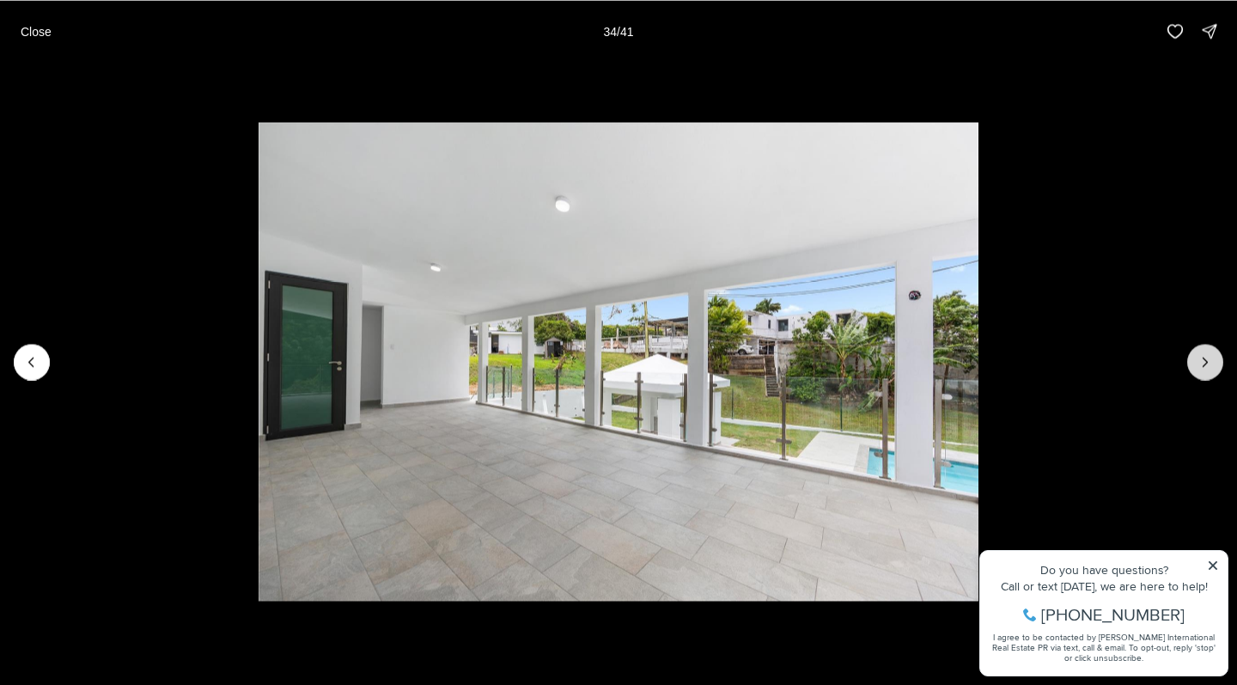
click at [1214, 366] on button "Next slide" at bounding box center [1205, 362] width 36 height 36
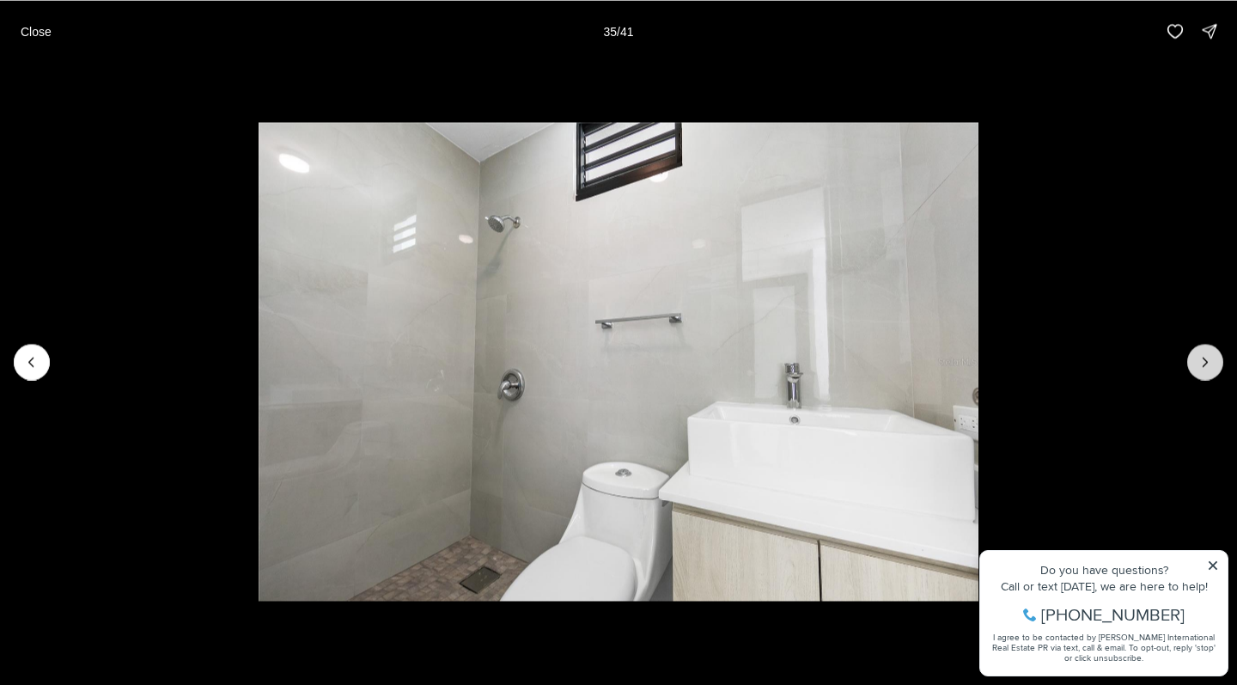
click at [1206, 362] on icon "Next slide" at bounding box center [1205, 361] width 17 height 17
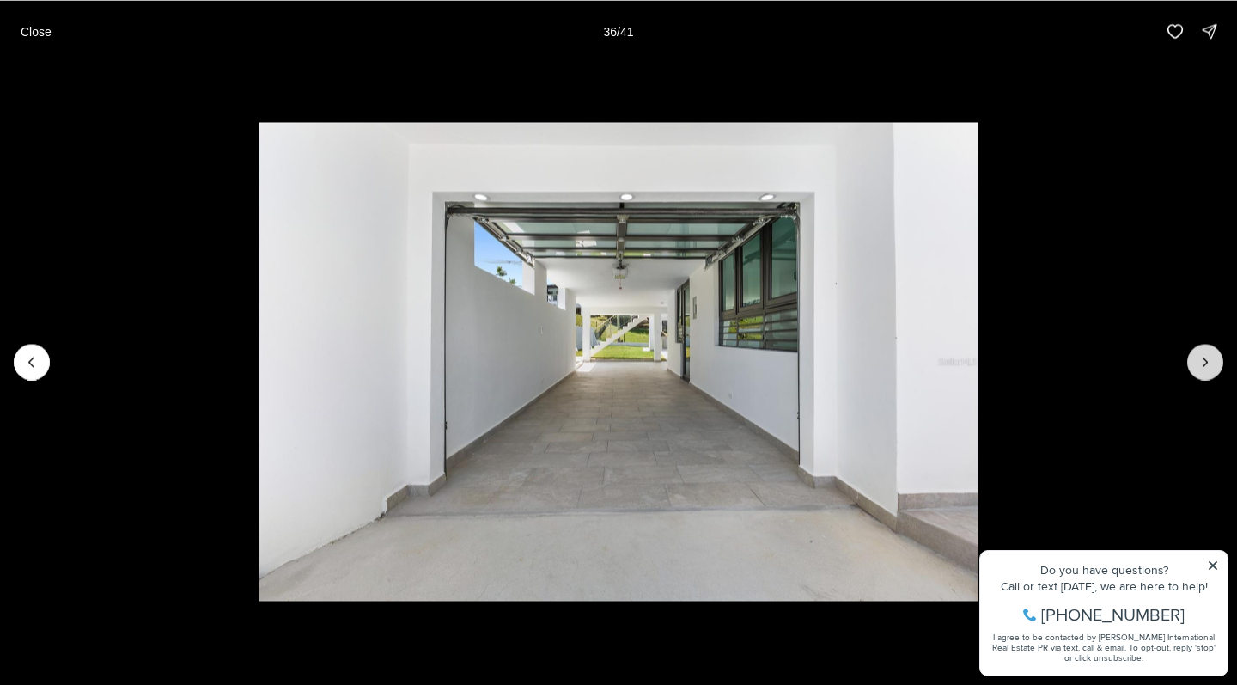
click at [1207, 363] on icon "Next slide" at bounding box center [1205, 361] width 17 height 17
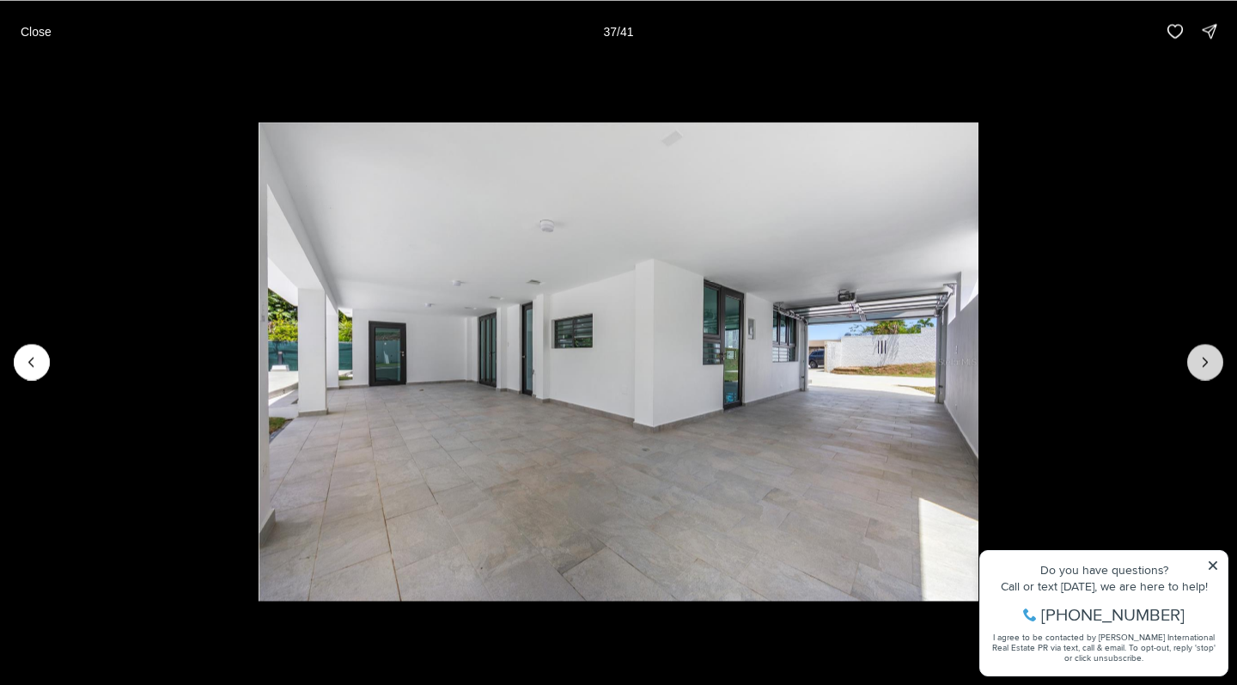
click at [1207, 363] on icon "Next slide" at bounding box center [1205, 361] width 17 height 17
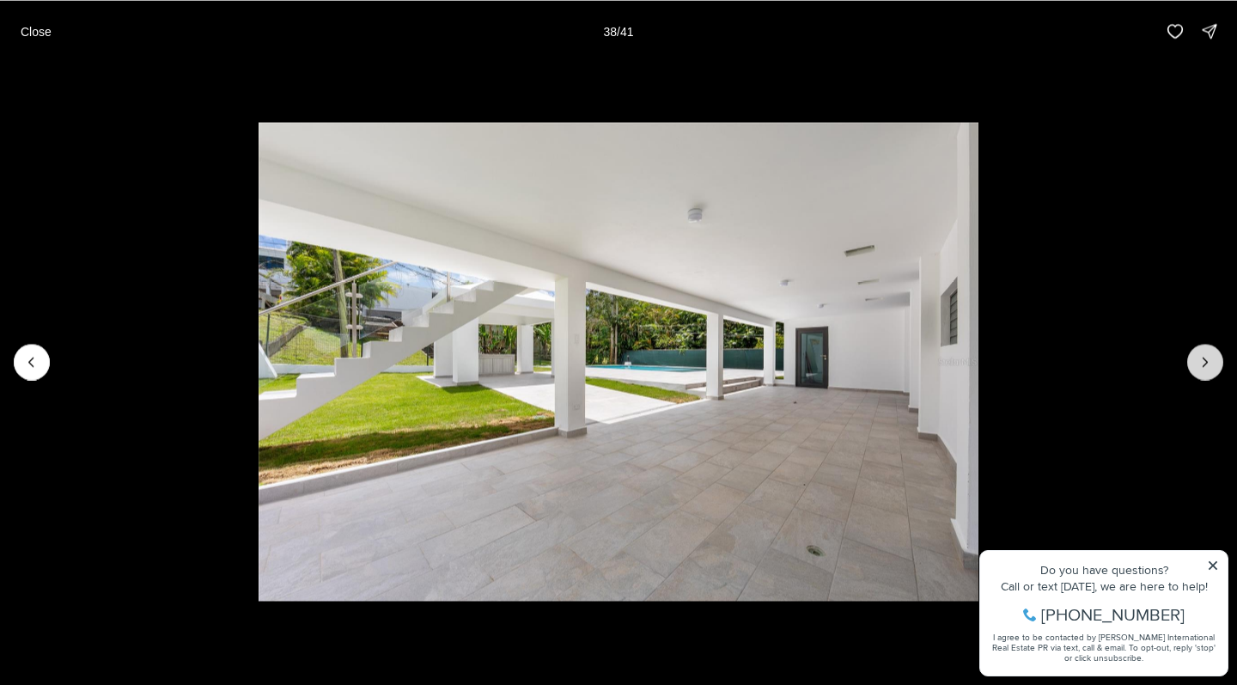
click at [1207, 363] on icon "Next slide" at bounding box center [1205, 361] width 17 height 17
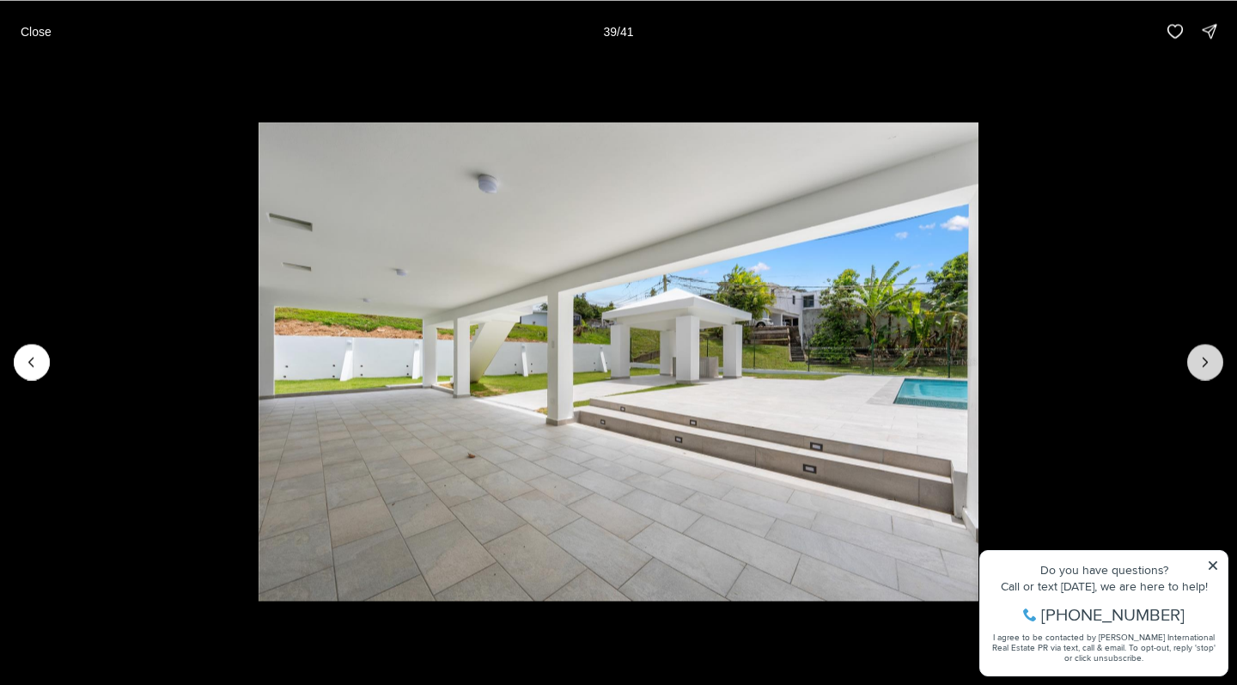
click at [1207, 363] on icon "Next slide" at bounding box center [1205, 361] width 17 height 17
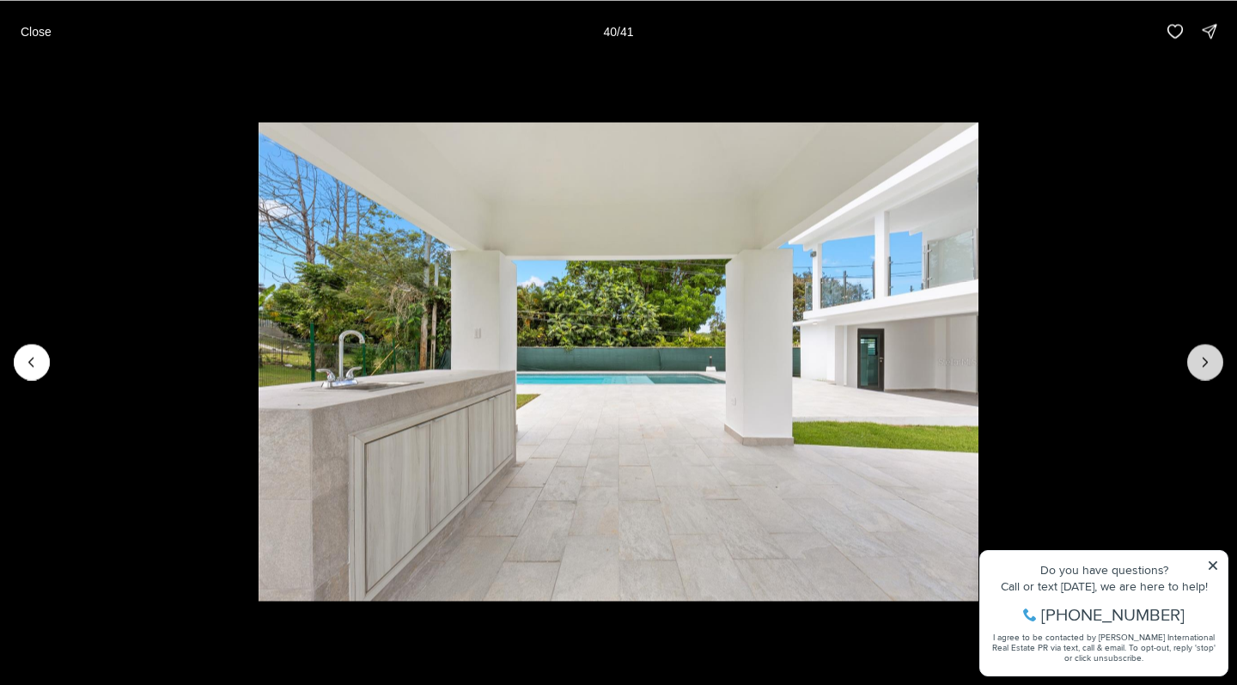
click at [1207, 363] on icon "Next slide" at bounding box center [1205, 361] width 17 height 17
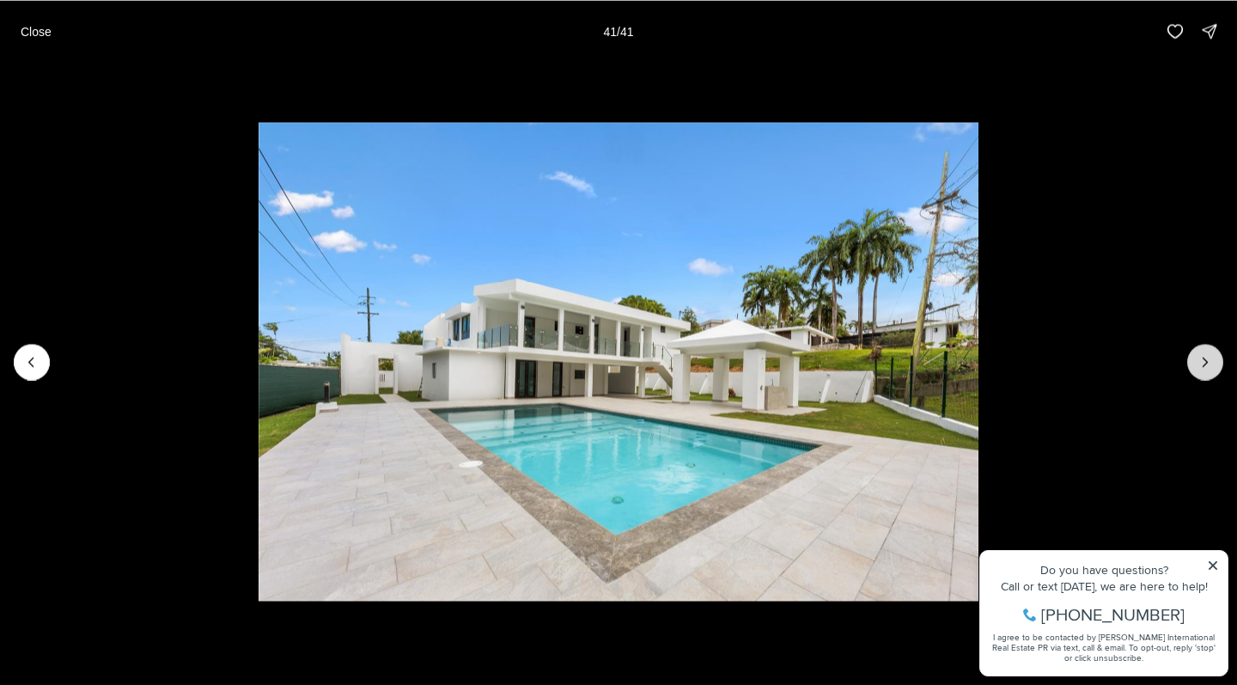
click at [1207, 363] on div at bounding box center [1205, 362] width 36 height 36
click at [36, 22] on button "Close" at bounding box center [36, 31] width 52 height 34
